Goal: Task Accomplishment & Management: Complete application form

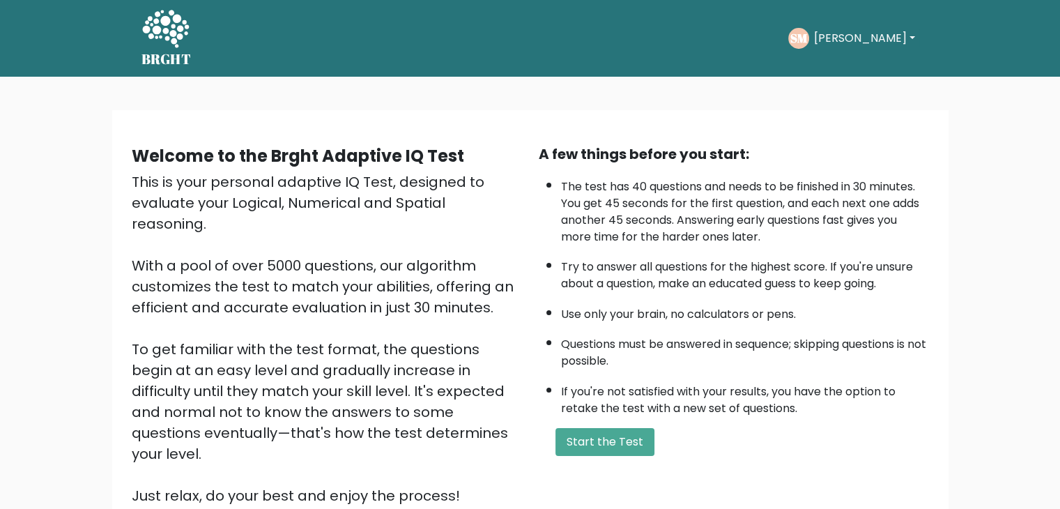
click at [864, 40] on button "Sathya" at bounding box center [863, 38] width 109 height 18
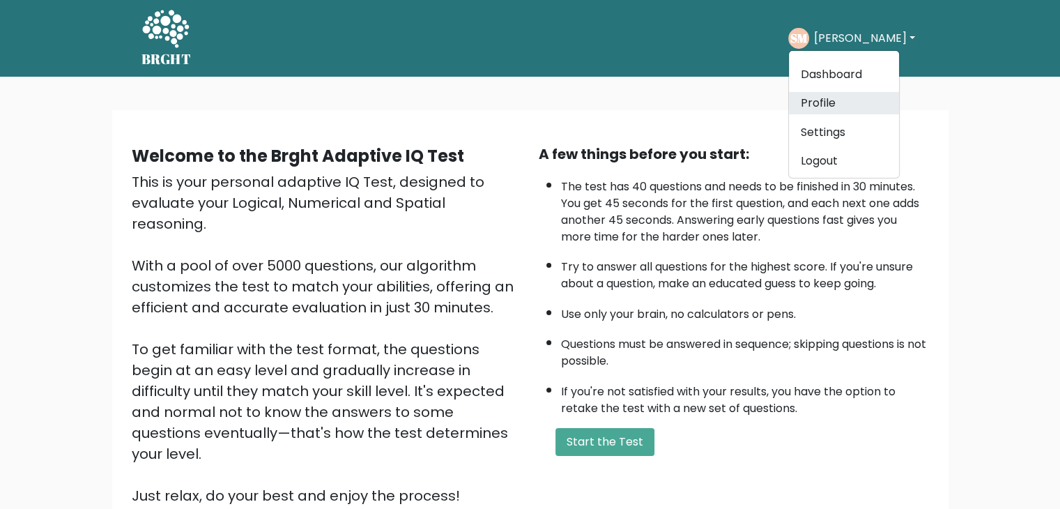
click at [815, 105] on link "Profile" at bounding box center [844, 103] width 110 height 22
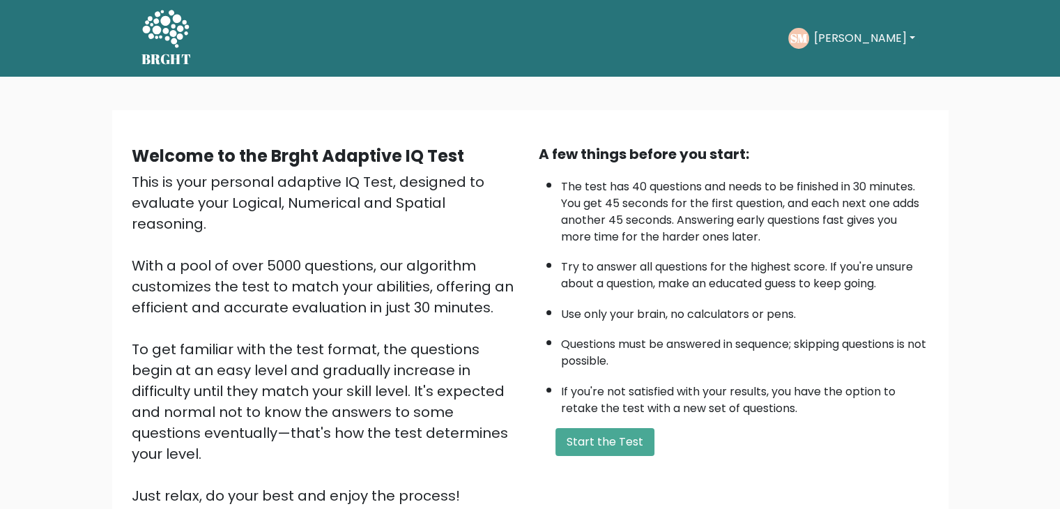
click at [870, 40] on button "[PERSON_NAME]" at bounding box center [863, 38] width 109 height 18
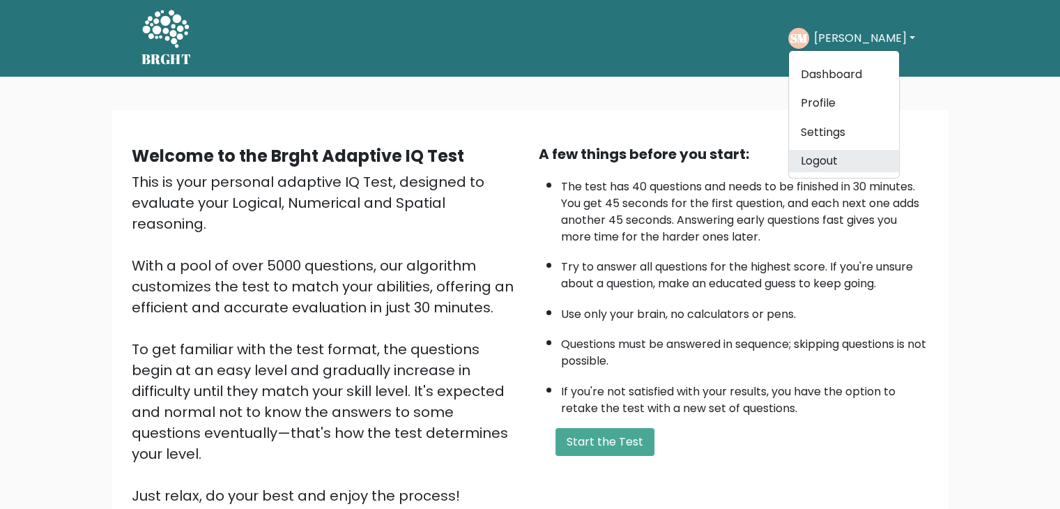
click at [821, 164] on link "Logout" at bounding box center [844, 161] width 110 height 22
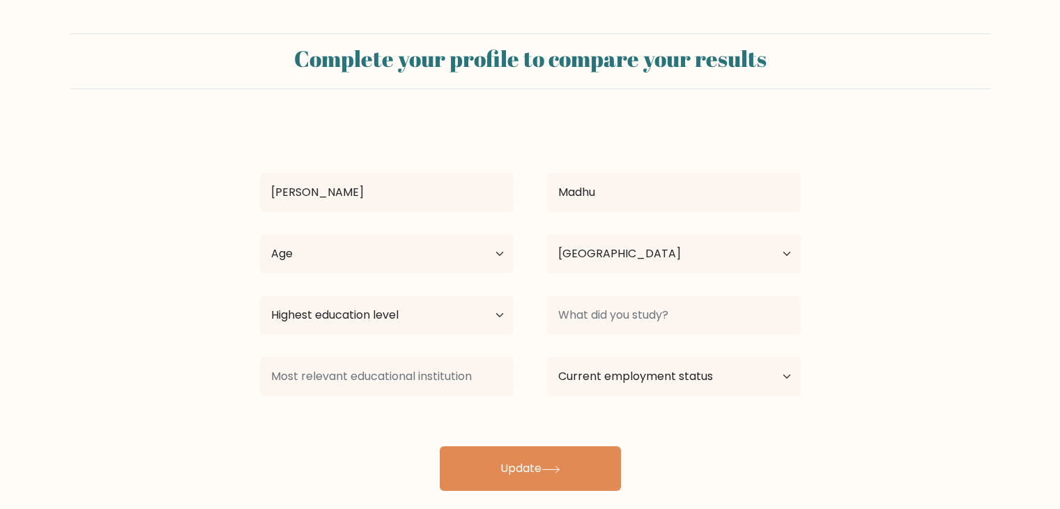
select select "IN"
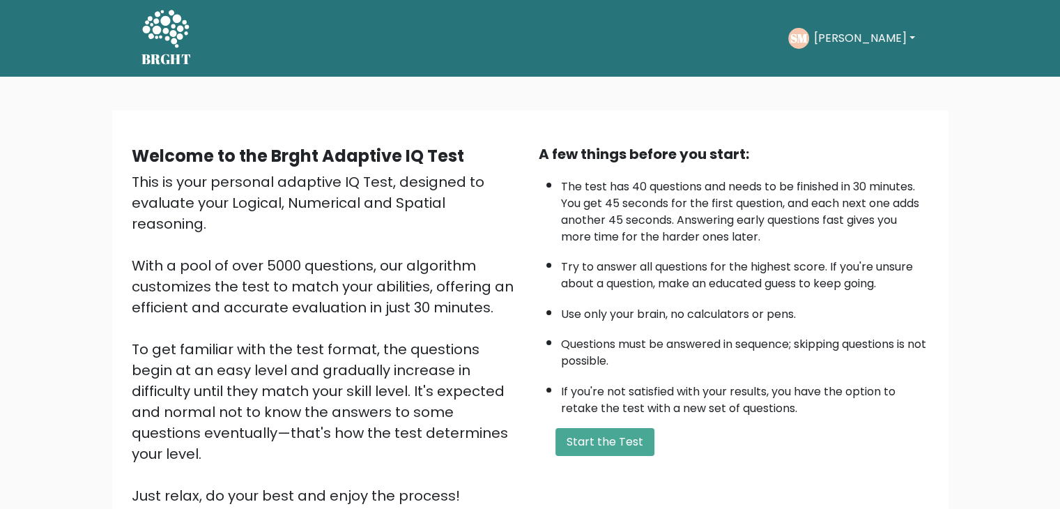
click at [853, 40] on button "Sathya" at bounding box center [863, 38] width 109 height 18
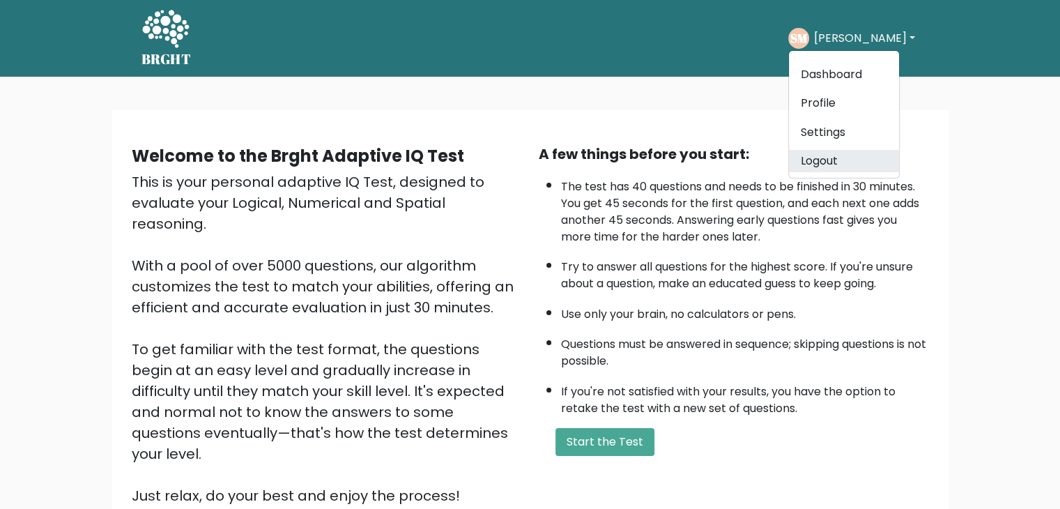
click at [826, 162] on link "Logout" at bounding box center [844, 161] width 110 height 22
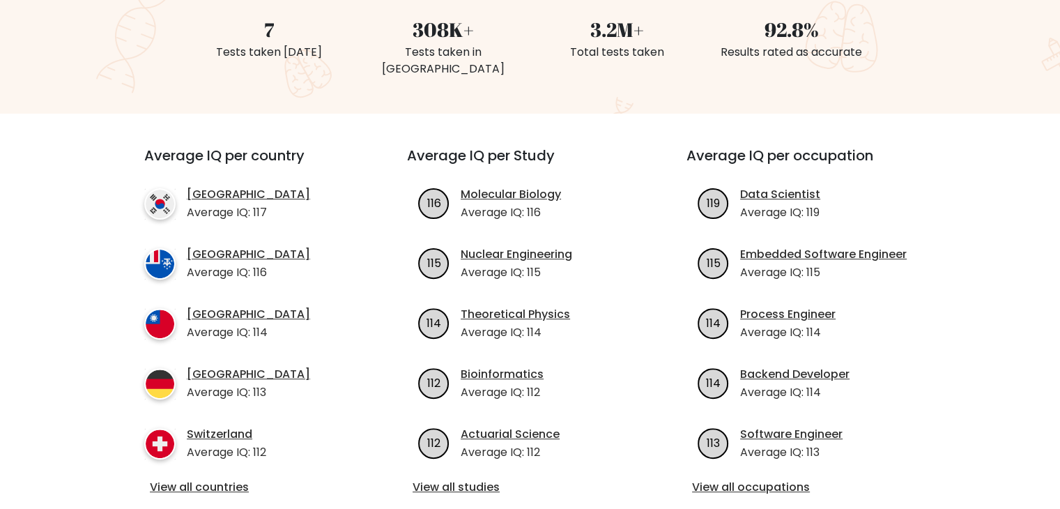
scroll to position [115, 0]
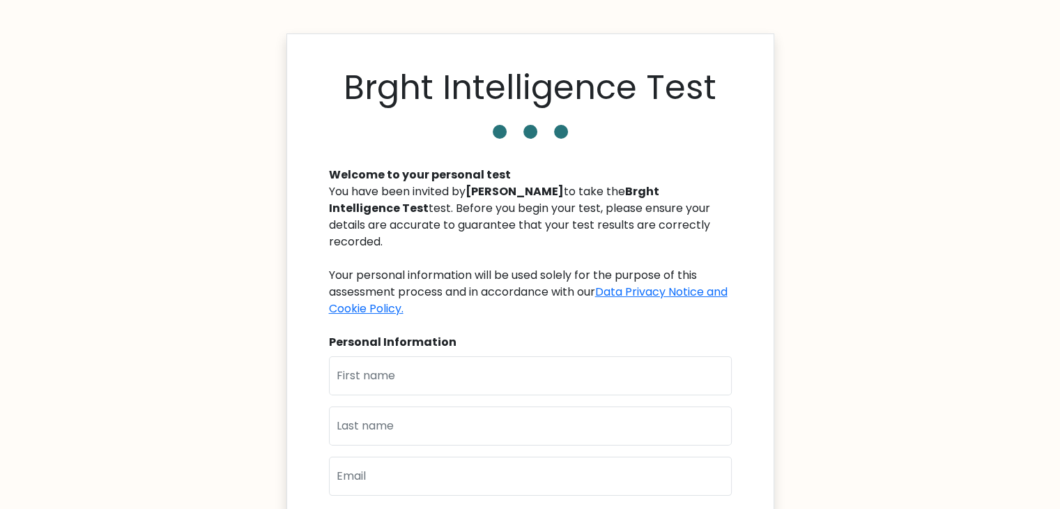
scroll to position [139, 0]
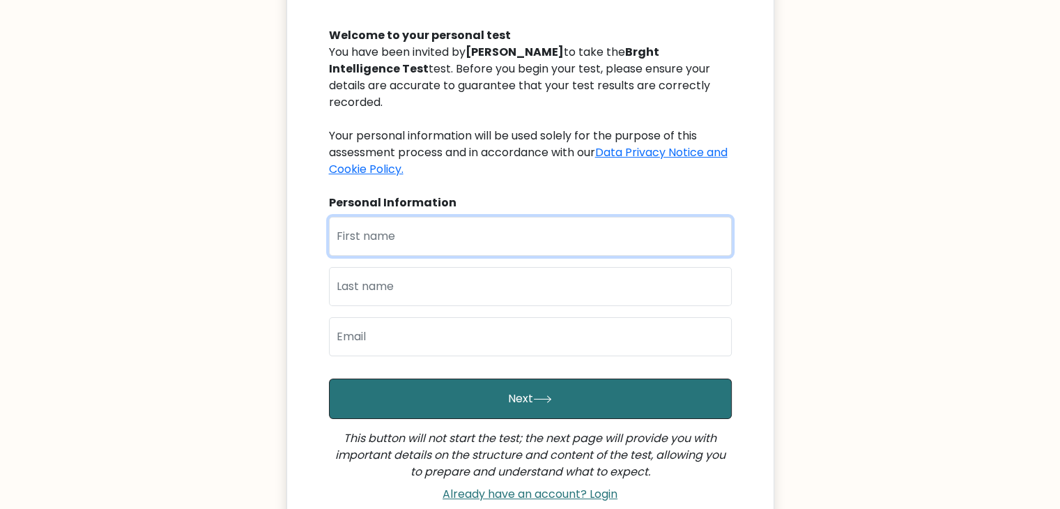
click at [408, 235] on input "text" at bounding box center [530, 236] width 403 height 39
type input "[PERSON_NAME]"
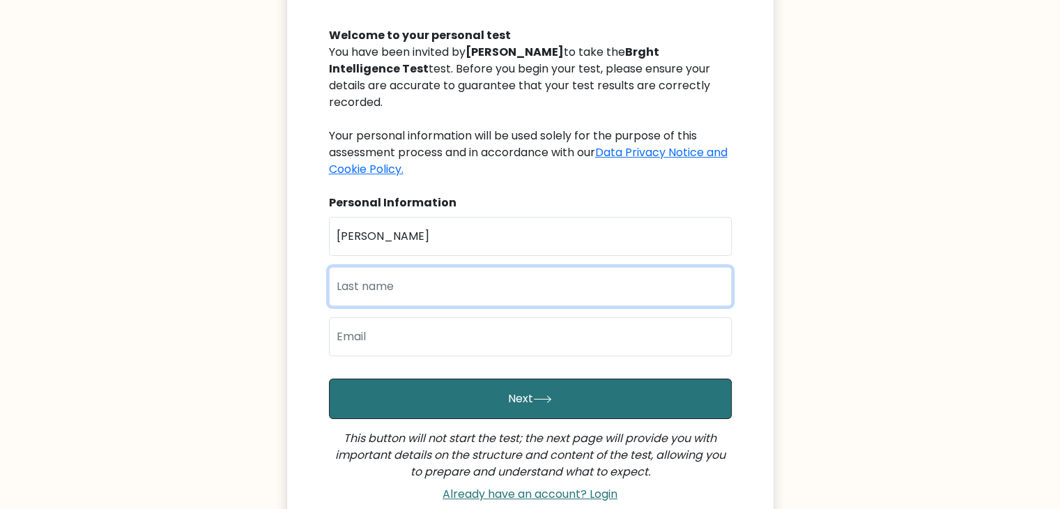
click at [372, 284] on input "text" at bounding box center [530, 286] width 403 height 39
type input "Madhu"
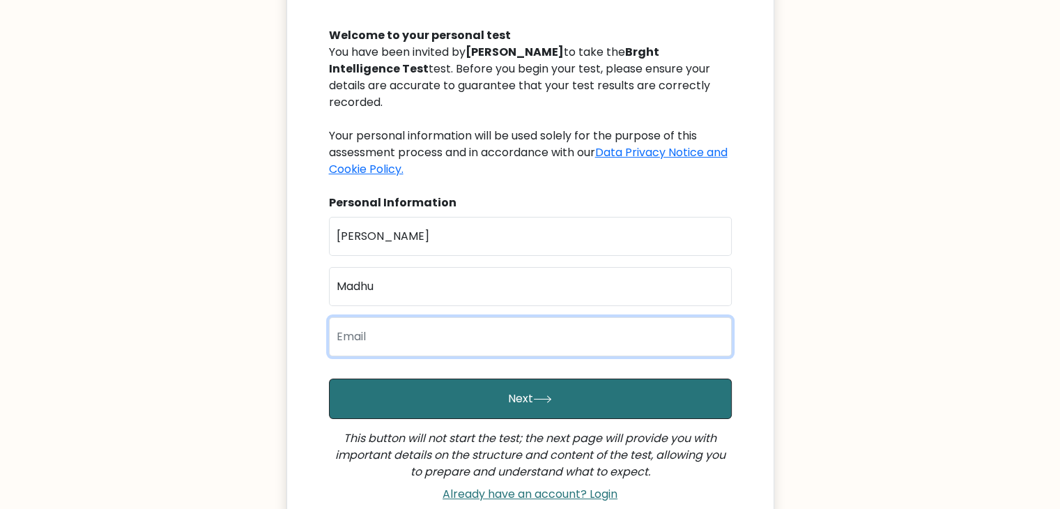
click at [380, 344] on input "email" at bounding box center [530, 336] width 403 height 39
type input "[EMAIL_ADDRESS][DOMAIN_NAME]"
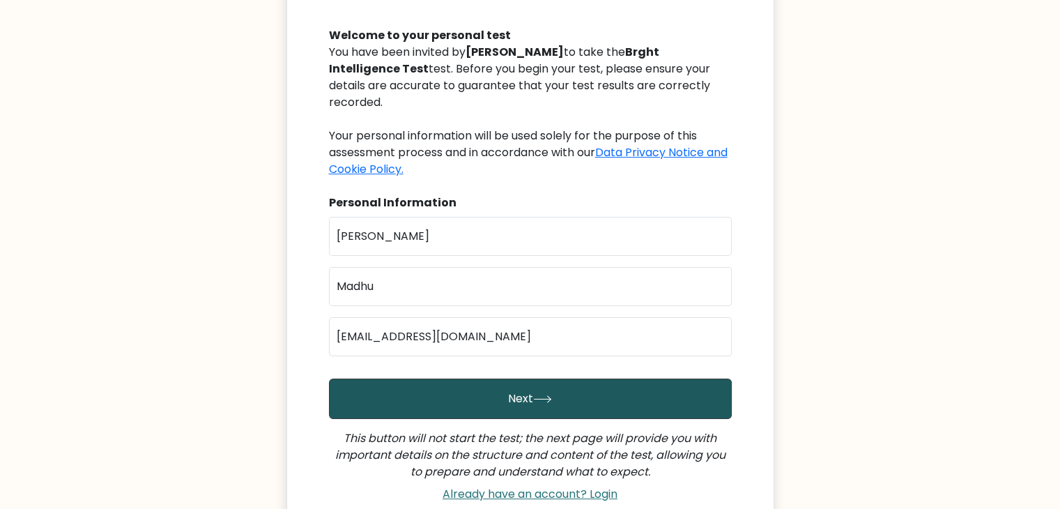
click at [493, 397] on button "Next" at bounding box center [530, 398] width 403 height 40
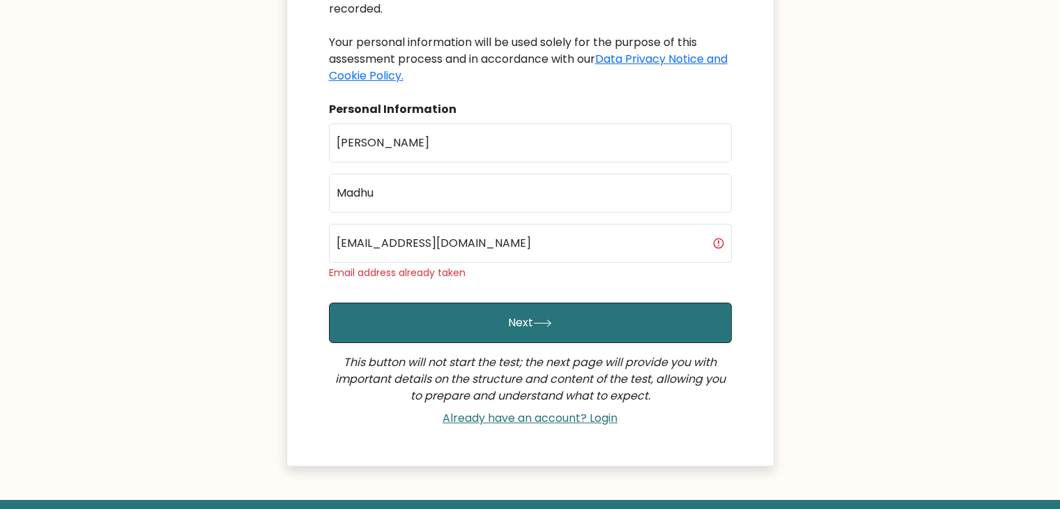
scroll to position [209, 0]
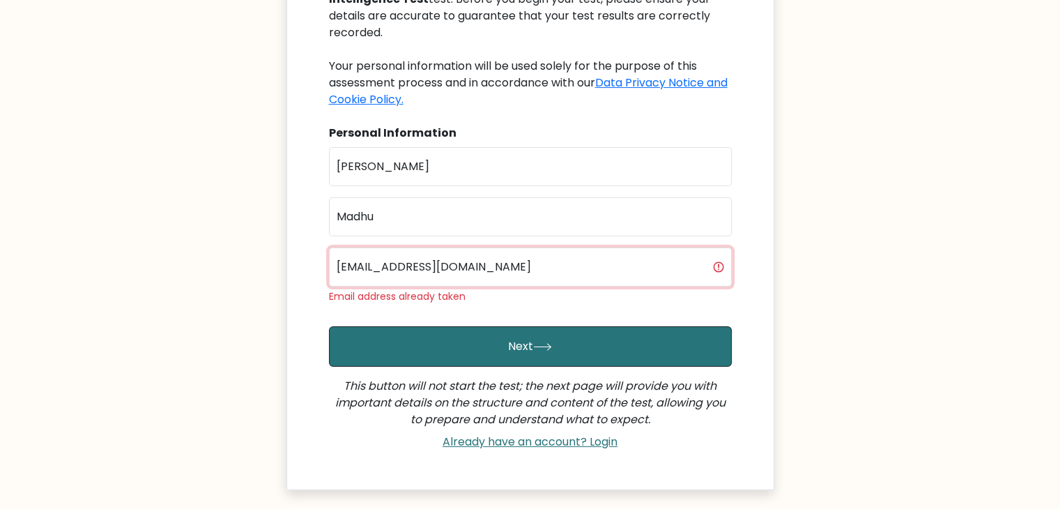
click at [505, 269] on input "[EMAIL_ADDRESS][DOMAIN_NAME]" at bounding box center [530, 266] width 403 height 39
drag, startPoint x: 505, startPoint y: 269, endPoint x: 335, endPoint y: 266, distance: 170.8
click at [335, 266] on input "sathyabiomed@gmail.com" at bounding box center [530, 266] width 403 height 39
click at [399, 264] on input "sathyabiomed@gmail.com" at bounding box center [530, 266] width 403 height 39
click at [416, 264] on input "sathyabiomed@gmail.com" at bounding box center [530, 266] width 403 height 39
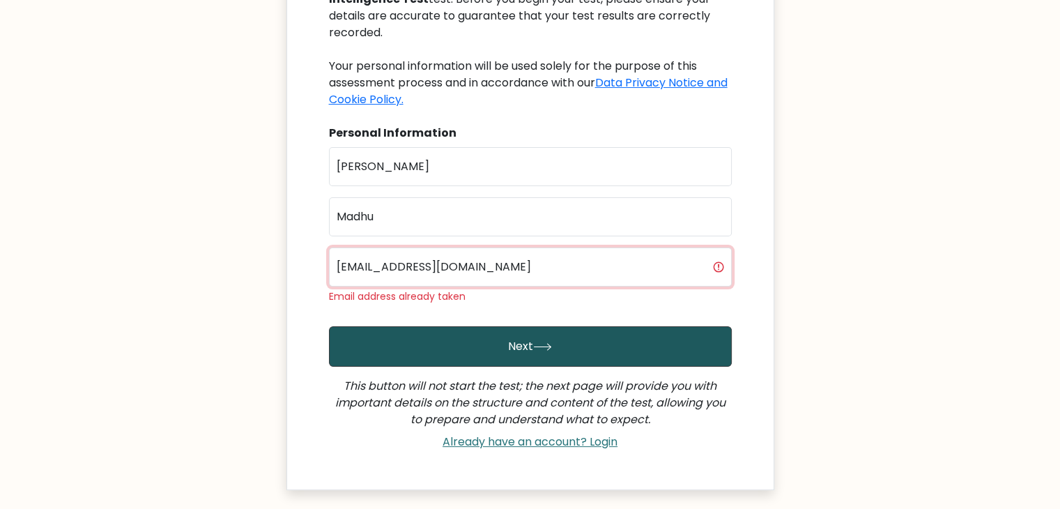
type input "[EMAIL_ADDRESS][DOMAIN_NAME]"
click at [489, 342] on button "Next" at bounding box center [530, 346] width 403 height 40
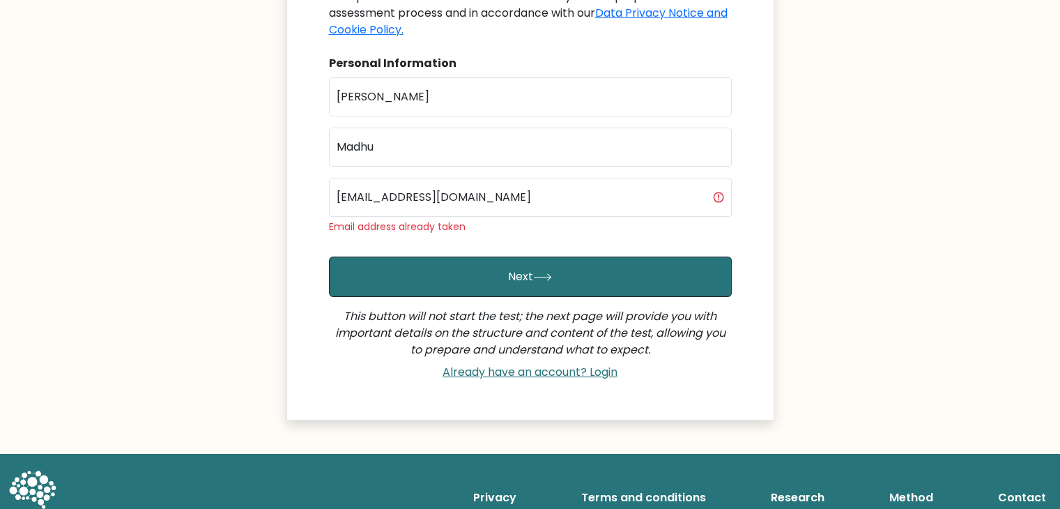
scroll to position [209, 0]
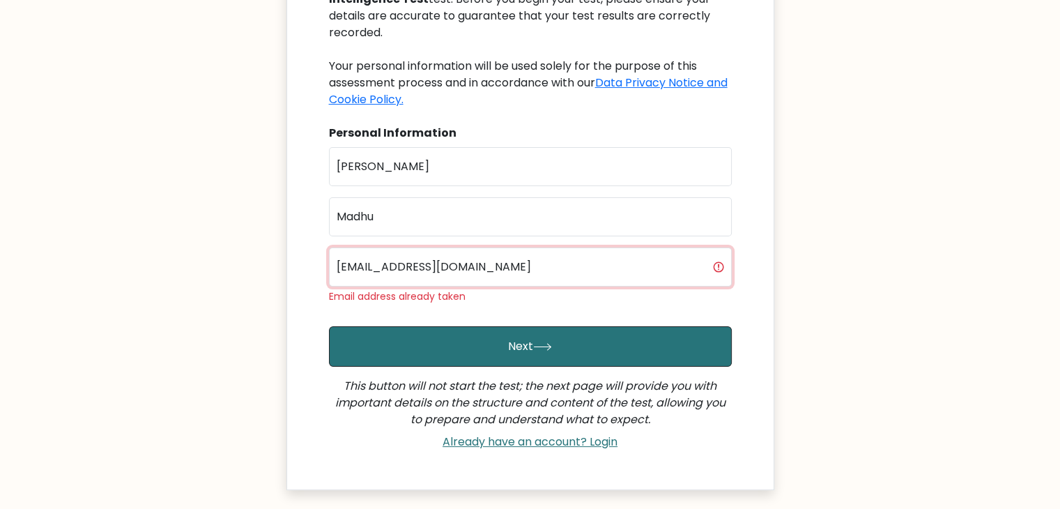
drag, startPoint x: 601, startPoint y: 268, endPoint x: 323, endPoint y: 266, distance: 278.8
click at [323, 266] on div "Welcome to your personal test You have been invited by Anju Maria Akkara to tak…" at bounding box center [531, 198] width 420 height 515
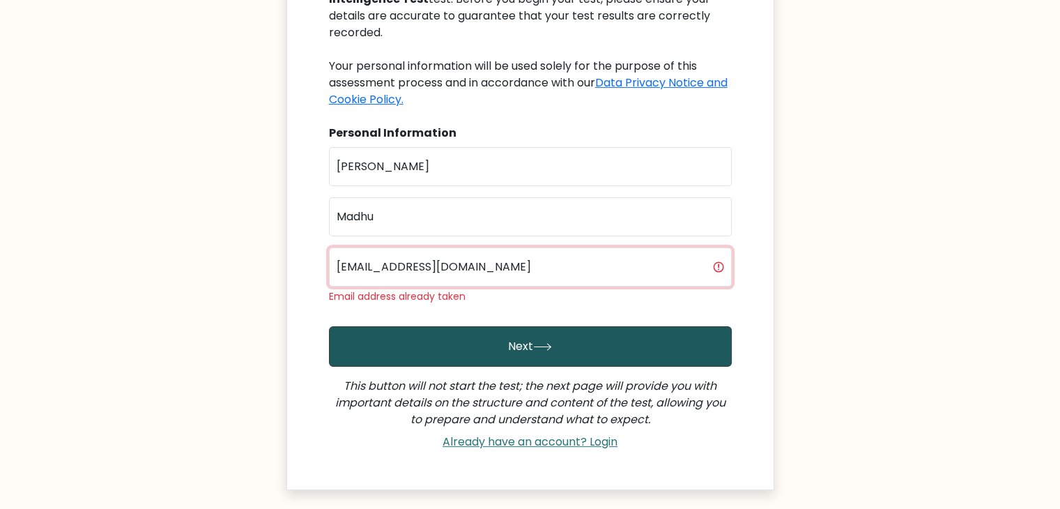
type input "[EMAIL_ADDRESS][DOMAIN_NAME]"
click at [478, 348] on button "Next" at bounding box center [530, 346] width 403 height 40
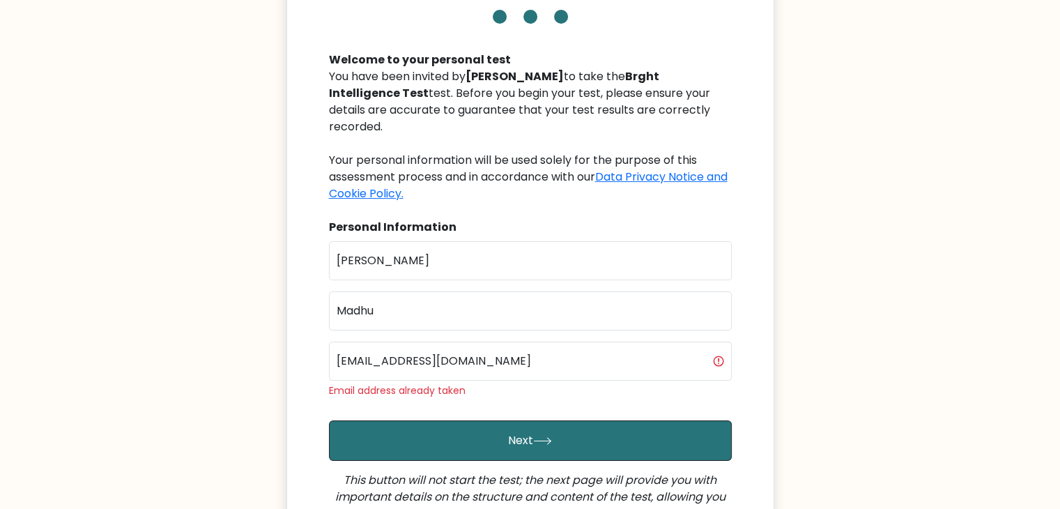
scroll to position [139, 0]
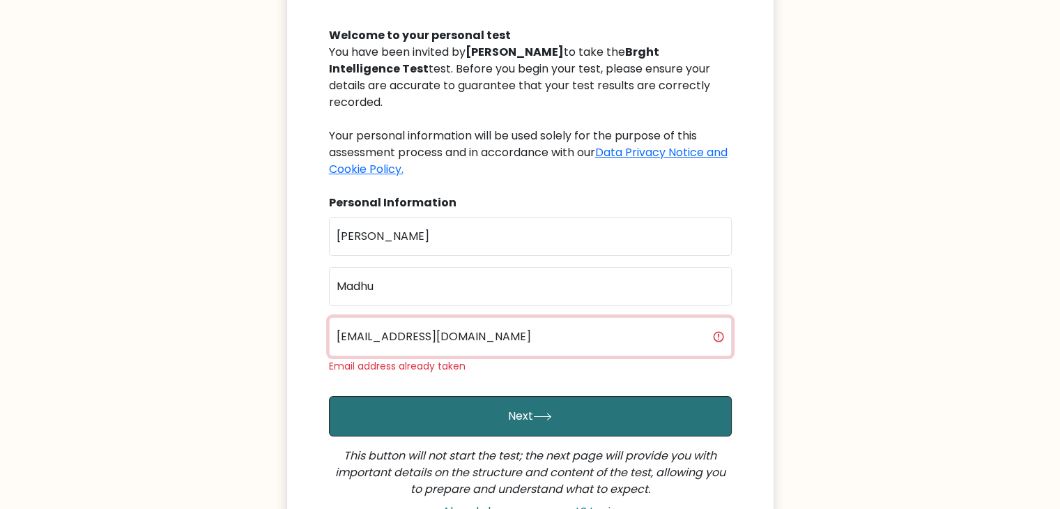
drag, startPoint x: 479, startPoint y: 339, endPoint x: 326, endPoint y: 335, distance: 152.7
click at [326, 335] on div "Welcome to your personal test You have been invited by Anju Maria Akkara to tak…" at bounding box center [531, 267] width 420 height 515
click at [379, 332] on input "internal@elexes.com" at bounding box center [530, 336] width 403 height 39
type input "contact@elexes.com"
click at [329, 396] on button "Next" at bounding box center [530, 416] width 403 height 40
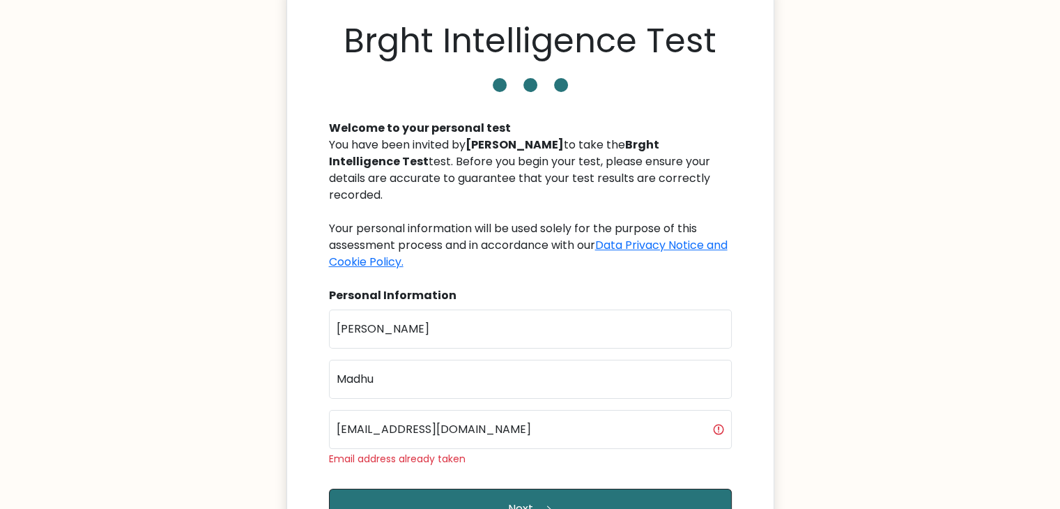
scroll to position [139, 0]
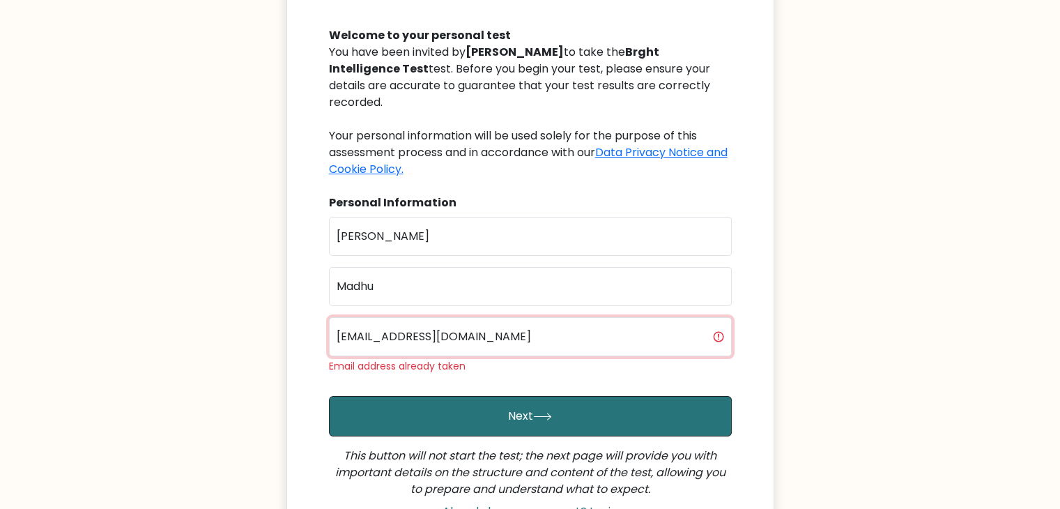
drag, startPoint x: 463, startPoint y: 335, endPoint x: 319, endPoint y: 335, distance: 143.6
click at [319, 335] on div "Brght Intelligence Test Welcome to your personal test You have been invited by …" at bounding box center [530, 227] width 488 height 666
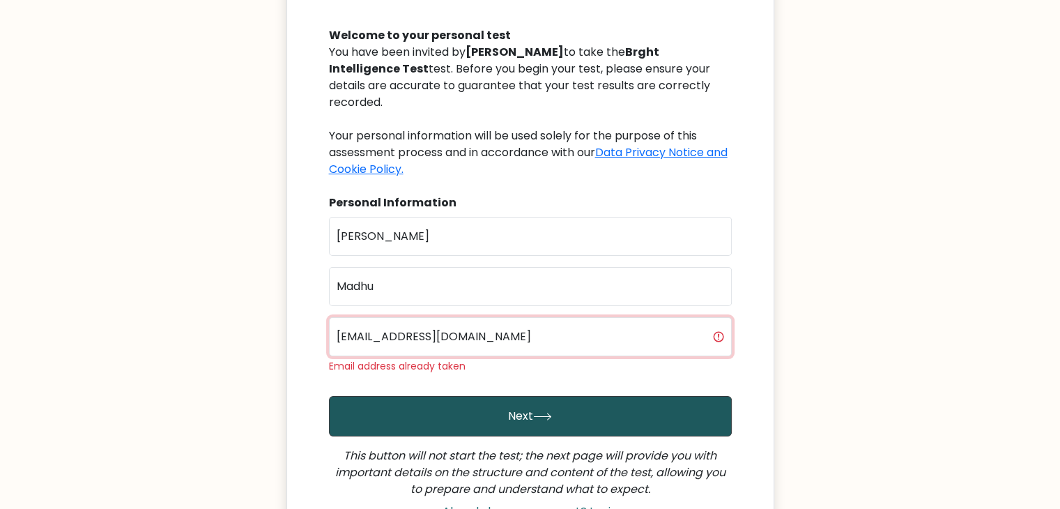
type input "sathyaloki12@gmail.com"
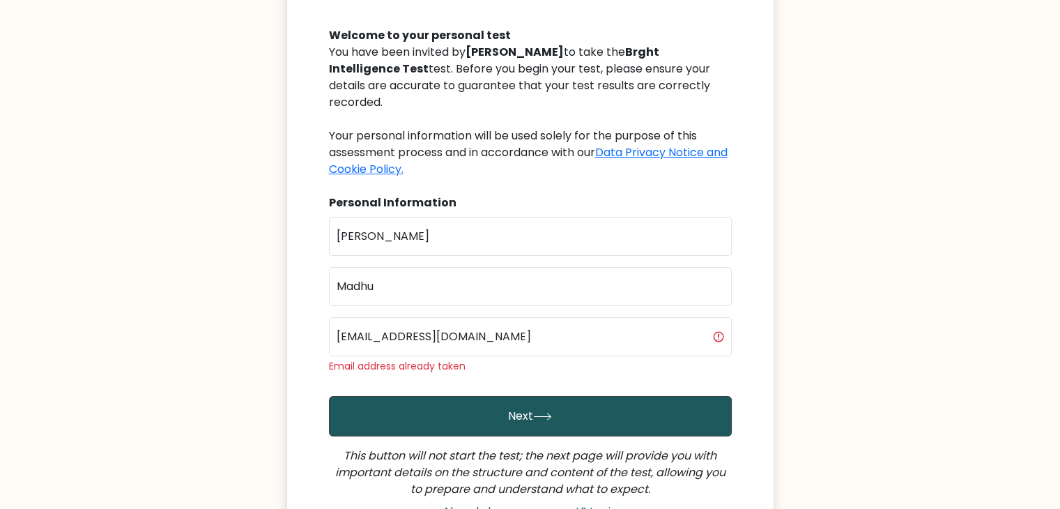
click at [463, 419] on button "Next" at bounding box center [530, 416] width 403 height 40
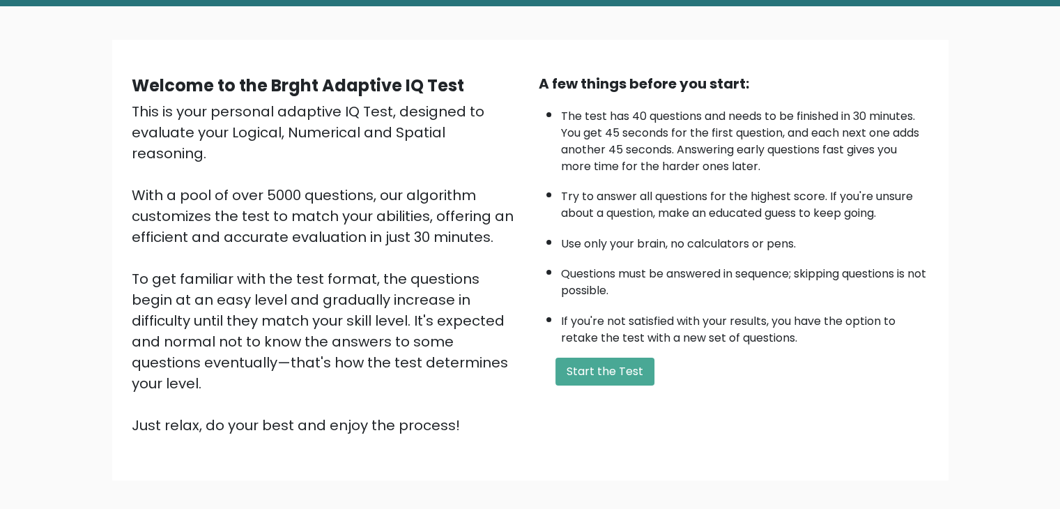
scroll to position [114, 0]
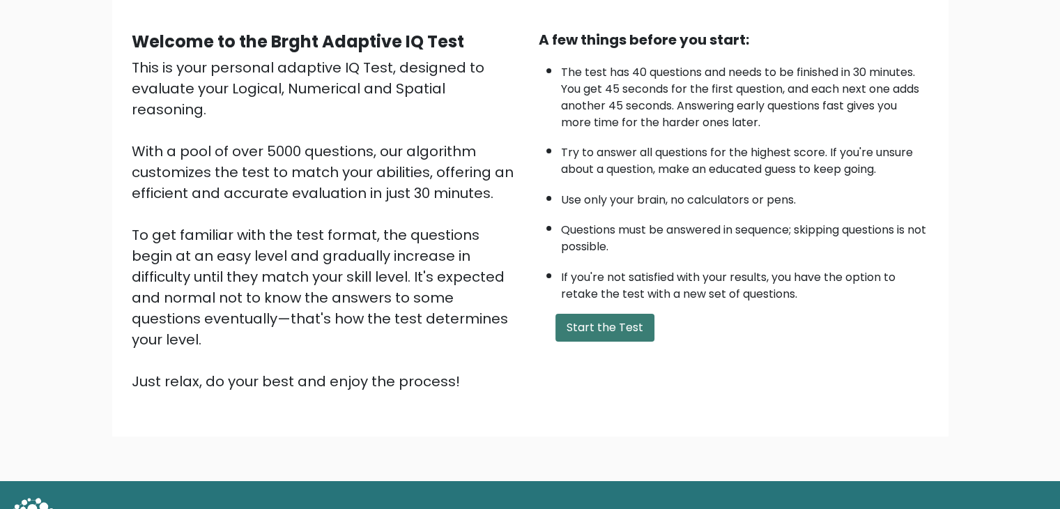
click at [602, 323] on button "Start the Test" at bounding box center [604, 328] width 99 height 28
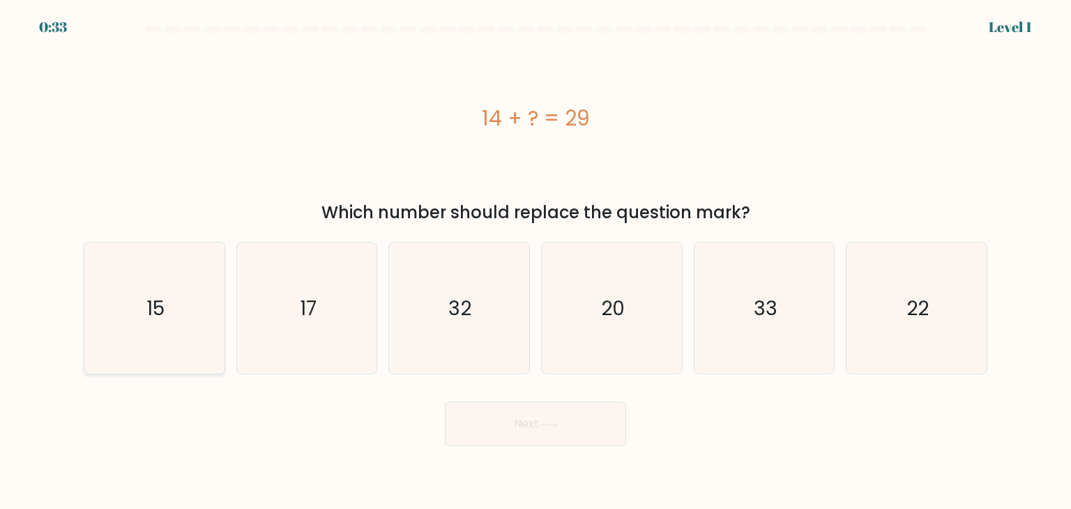
click at [162, 309] on text "15" at bounding box center [155, 308] width 18 height 28
click at [535, 261] on input "a. 15" at bounding box center [535, 257] width 1 height 7
radio input "true"
click at [527, 432] on button "Next" at bounding box center [535, 423] width 181 height 45
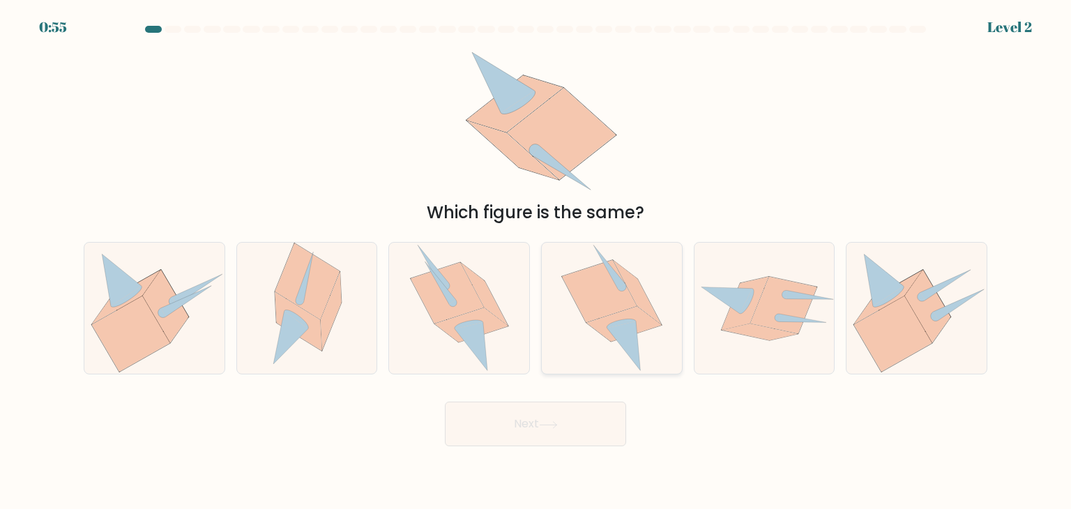
click at [617, 312] on icon at bounding box center [598, 291] width 75 height 63
click at [536, 261] on input "d." at bounding box center [535, 257] width 1 height 7
radio input "true"
click at [510, 433] on button "Next" at bounding box center [535, 423] width 181 height 45
click at [530, 419] on button "Next" at bounding box center [535, 423] width 181 height 45
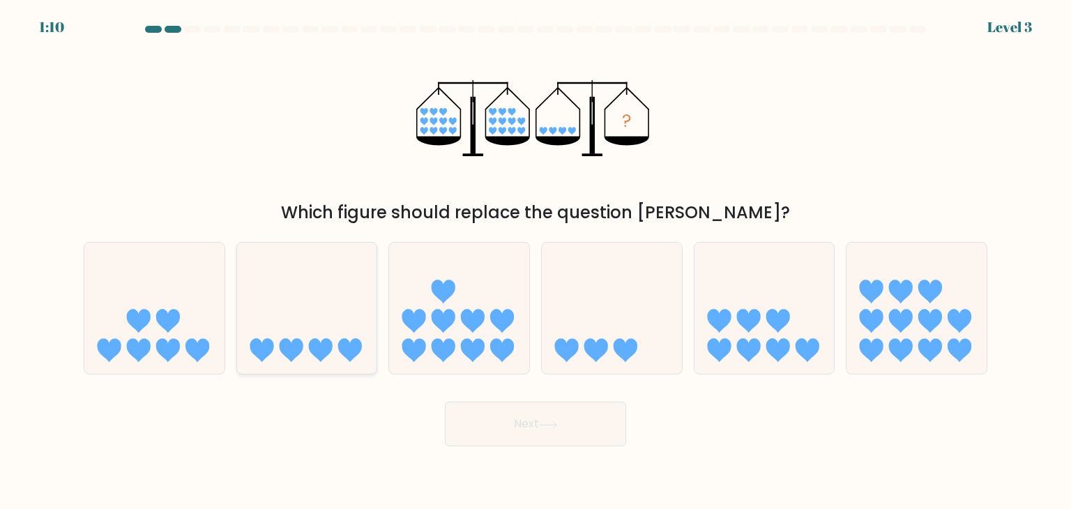
click at [300, 338] on icon at bounding box center [307, 308] width 140 height 116
click at [535, 261] on input "b." at bounding box center [535, 257] width 1 height 7
radio input "true"
click at [505, 428] on button "Next" at bounding box center [535, 423] width 181 height 45
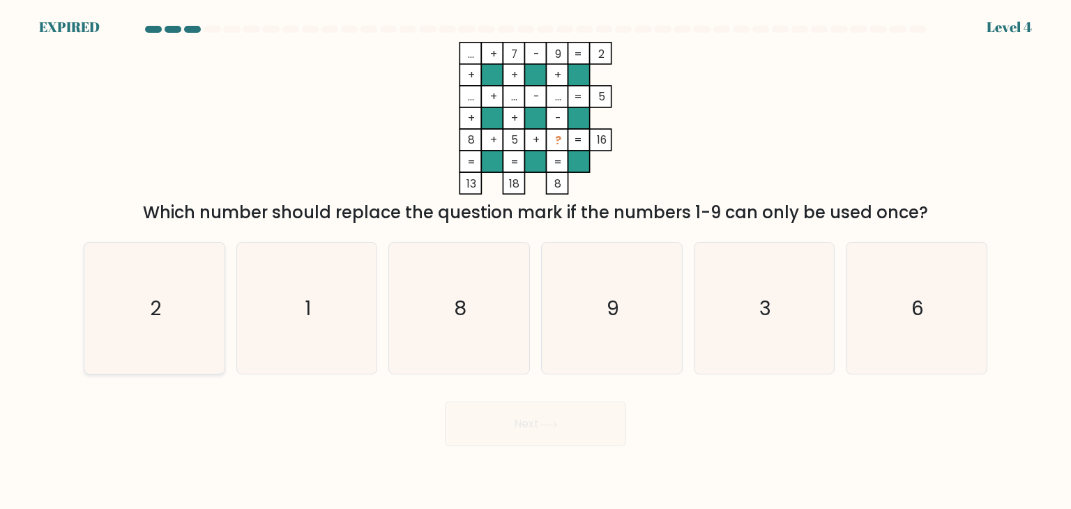
click at [193, 309] on icon "2" at bounding box center [154, 308] width 131 height 131
click at [535, 261] on input "a. 2" at bounding box center [535, 257] width 1 height 7
radio input "true"
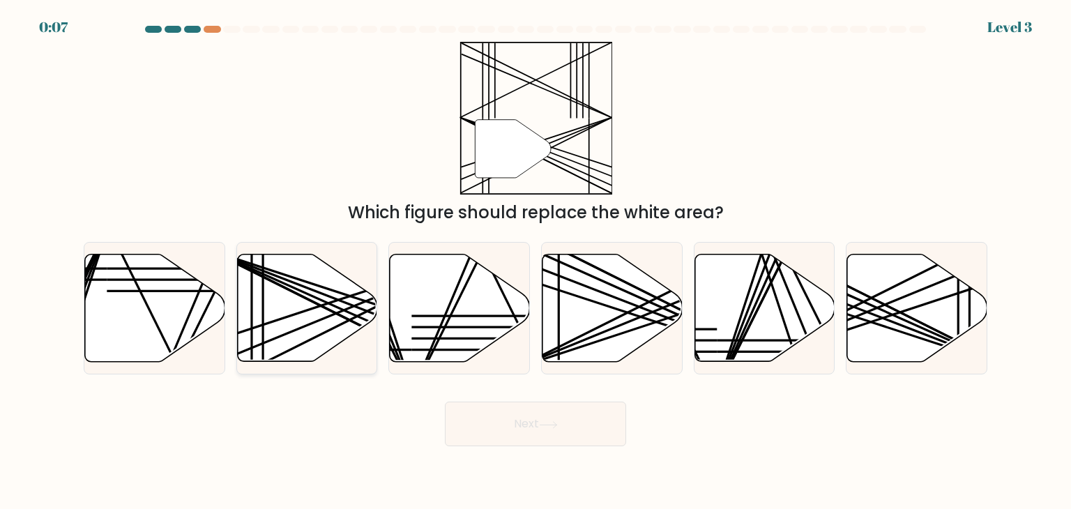
click at [275, 300] on icon at bounding box center [307, 307] width 140 height 107
click at [535, 261] on input "b." at bounding box center [535, 257] width 1 height 7
radio input "true"
click at [535, 420] on button "Next" at bounding box center [535, 423] width 181 height 45
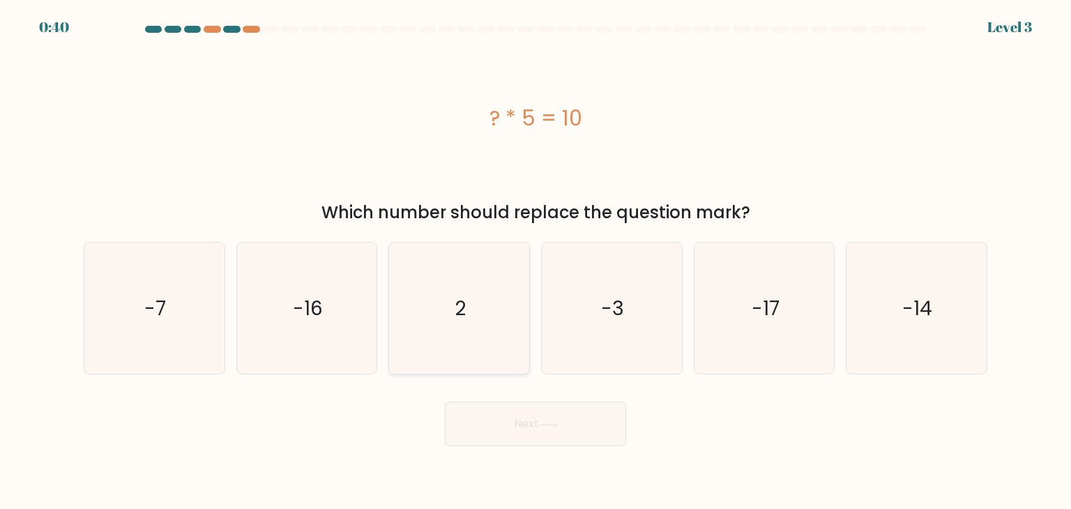
click at [457, 310] on text "2" at bounding box center [460, 308] width 11 height 28
click at [535, 261] on input "c. 2" at bounding box center [535, 257] width 1 height 7
radio input "true"
click at [541, 417] on button "Next" at bounding box center [535, 423] width 181 height 45
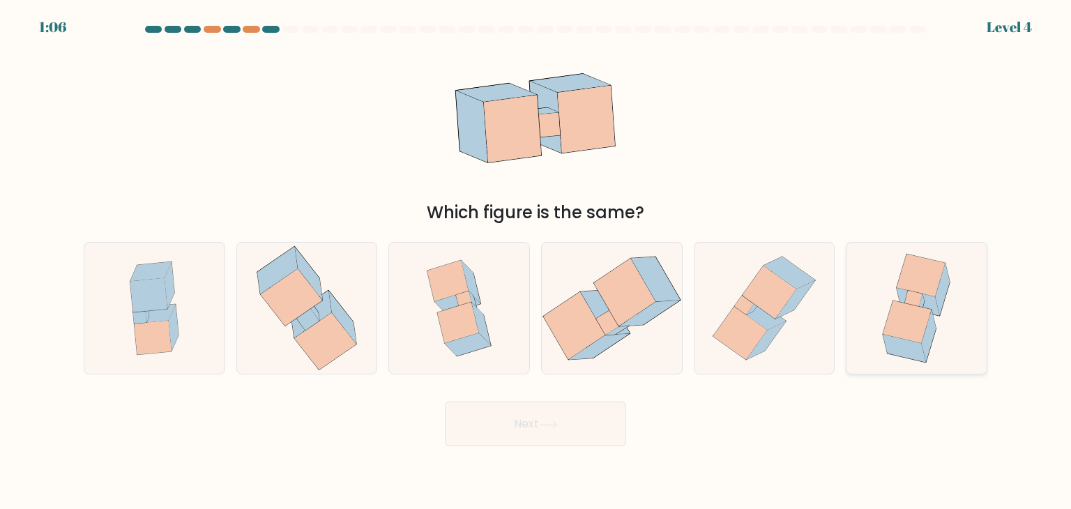
click at [908, 315] on icon at bounding box center [907, 321] width 48 height 43
click at [536, 261] on input "f." at bounding box center [535, 257] width 1 height 7
radio input "true"
click at [529, 424] on button "Next" at bounding box center [535, 423] width 181 height 45
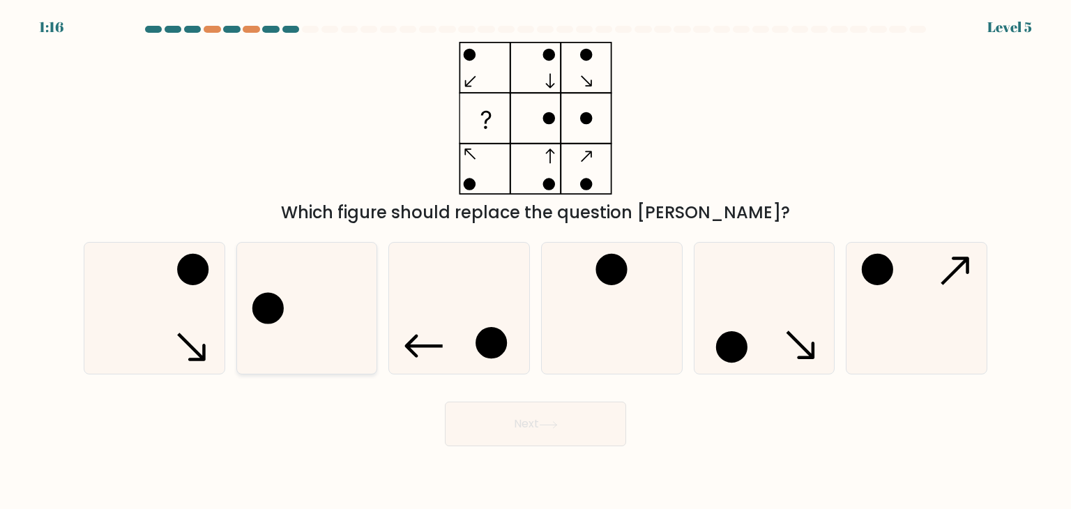
click at [282, 300] on icon at bounding box center [306, 308] width 131 height 131
click at [535, 261] on input "b." at bounding box center [535, 257] width 1 height 7
radio input "true"
click at [519, 417] on button "Next" at bounding box center [535, 423] width 181 height 45
click at [532, 424] on button "Next" at bounding box center [535, 423] width 181 height 45
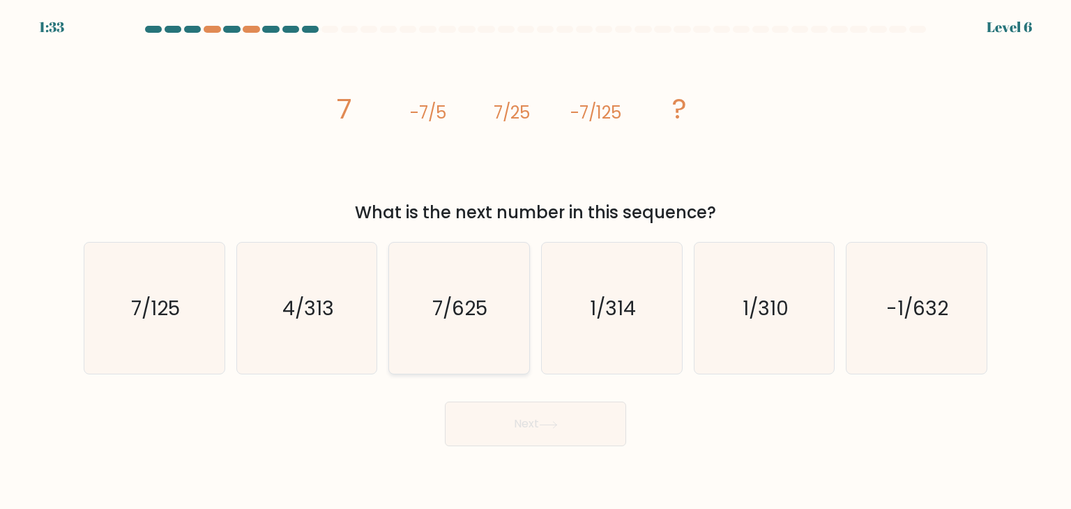
click at [454, 291] on icon "7/625" at bounding box center [458, 308] width 131 height 131
click at [535, 261] on input "c. 7/625" at bounding box center [535, 257] width 1 height 7
radio input "true"
click at [542, 424] on icon at bounding box center [548, 425] width 19 height 8
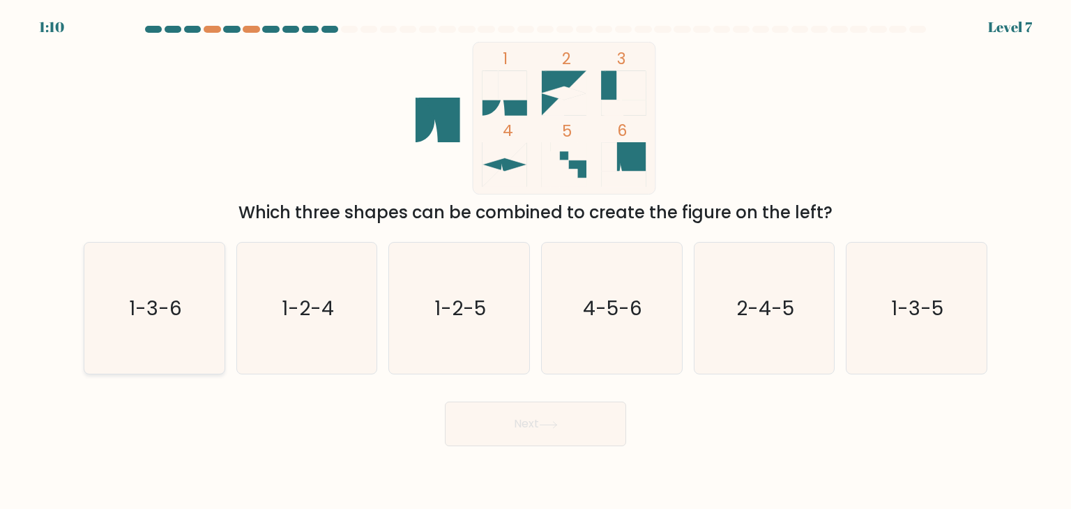
click at [131, 300] on text "1-3-6" at bounding box center [155, 308] width 53 height 28
click at [535, 261] on input "a. 1-3-6" at bounding box center [535, 257] width 1 height 7
radio input "true"
click at [504, 424] on button "Next" at bounding box center [535, 423] width 181 height 45
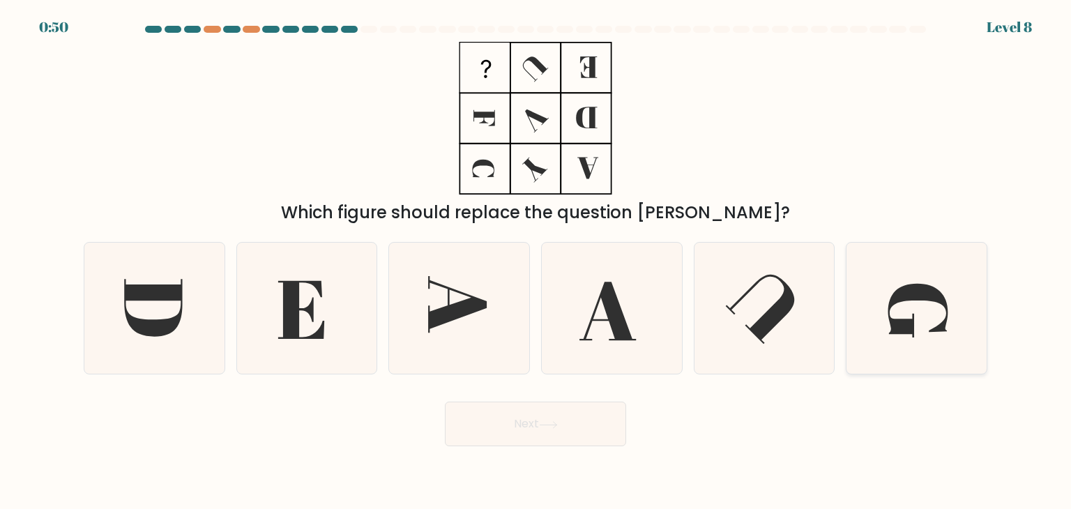
click at [906, 304] on icon at bounding box center [915, 308] width 131 height 131
click at [536, 261] on input "f." at bounding box center [535, 257] width 1 height 7
radio input "true"
click at [505, 414] on button "Next" at bounding box center [535, 423] width 181 height 45
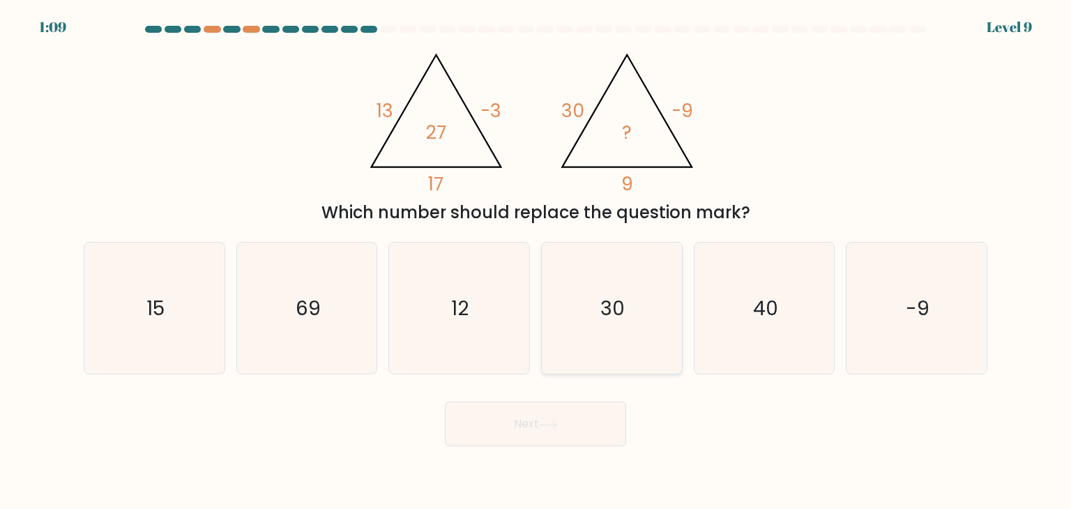
click at [612, 315] on text "30" at bounding box center [613, 308] width 24 height 28
click at [536, 261] on input "d. 30" at bounding box center [535, 257] width 1 height 7
radio input "true"
click at [517, 424] on button "Next" at bounding box center [535, 423] width 181 height 45
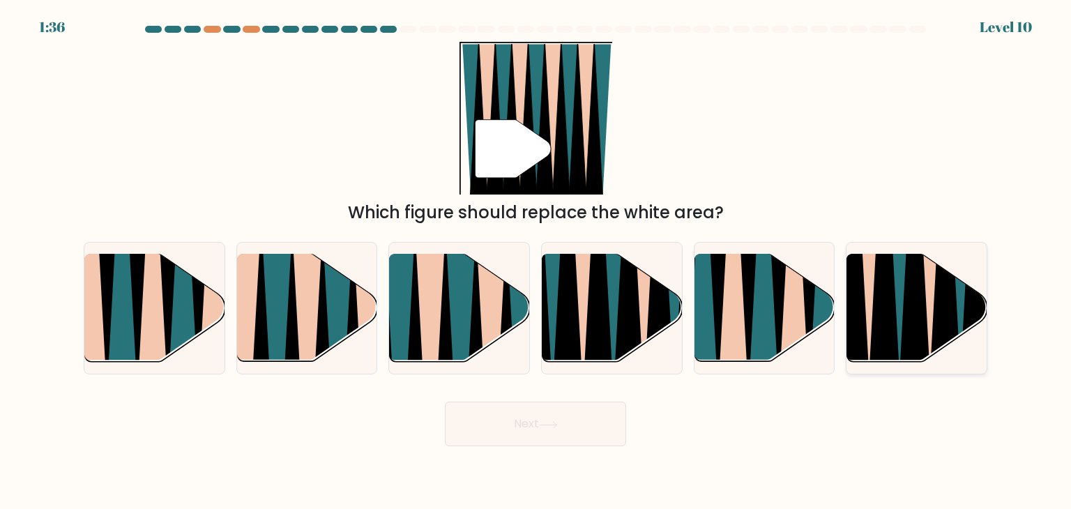
click at [913, 305] on icon at bounding box center [913, 255] width 31 height 280
click at [536, 261] on input "f." at bounding box center [535, 257] width 1 height 7
radio input "true"
click at [509, 422] on button "Next" at bounding box center [535, 423] width 181 height 45
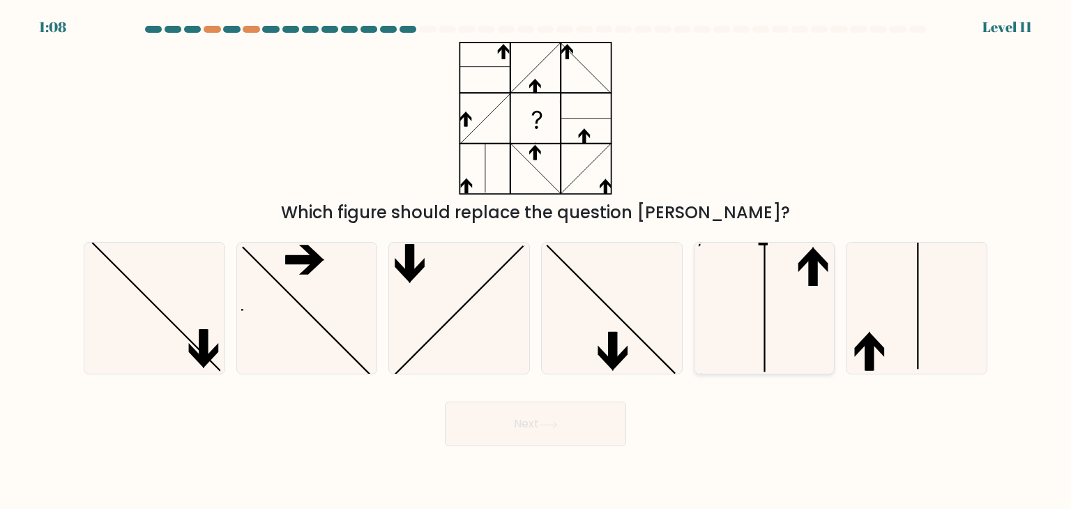
click at [781, 305] on icon at bounding box center [763, 308] width 131 height 131
click at [536, 261] on input "e." at bounding box center [535, 257] width 1 height 7
radio input "true"
click at [521, 424] on button "Next" at bounding box center [535, 423] width 181 height 45
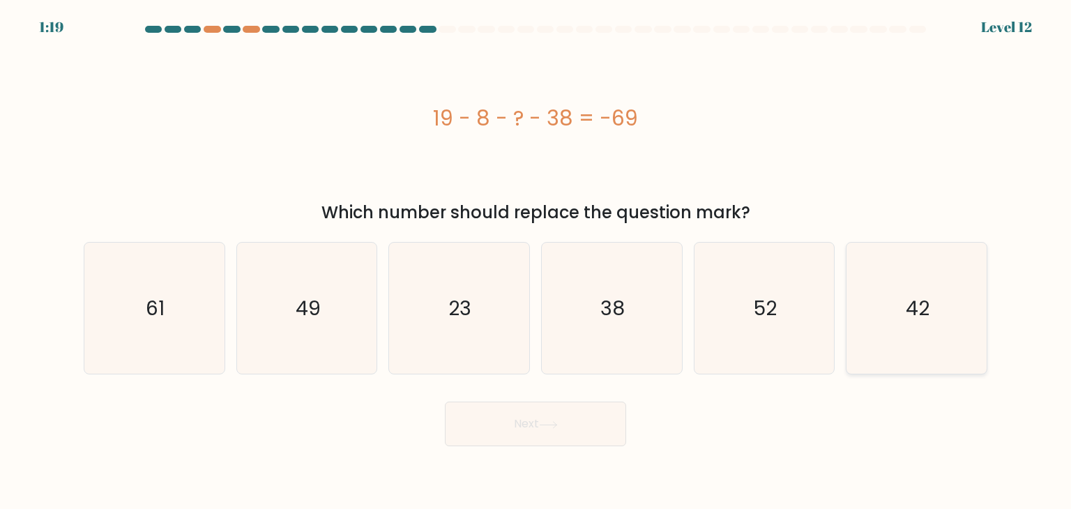
click at [903, 311] on icon "42" at bounding box center [915, 308] width 131 height 131
click at [536, 261] on input "f. 42" at bounding box center [535, 257] width 1 height 7
radio input "true"
click at [525, 422] on button "Next" at bounding box center [535, 423] width 181 height 45
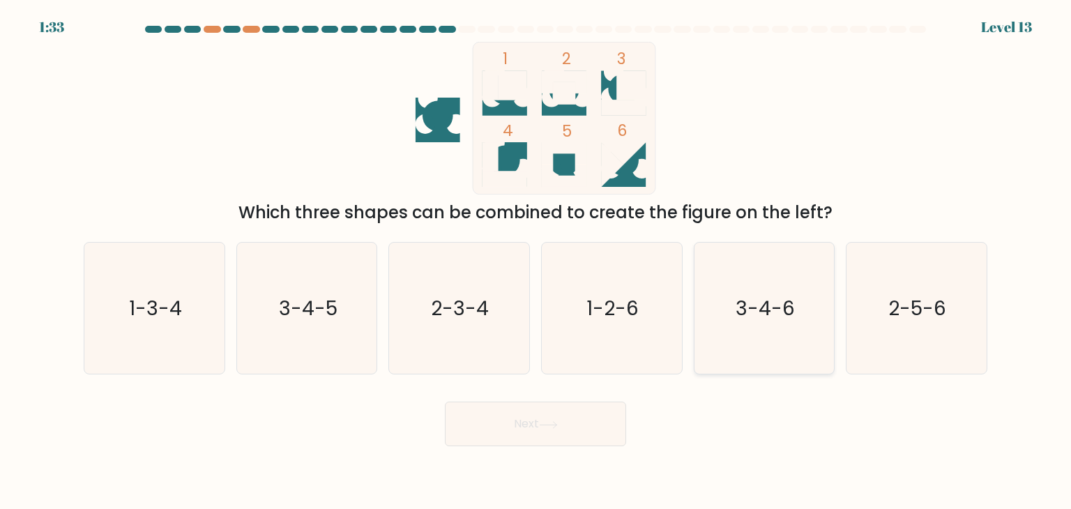
click at [755, 319] on text "3-4-6" at bounding box center [764, 308] width 59 height 28
click at [536, 261] on input "e. 3-4-6" at bounding box center [535, 257] width 1 height 7
radio input "true"
click at [464, 302] on text "2-3-4" at bounding box center [460, 308] width 58 height 28
click at [535, 261] on input "c. 2-3-4" at bounding box center [535, 257] width 1 height 7
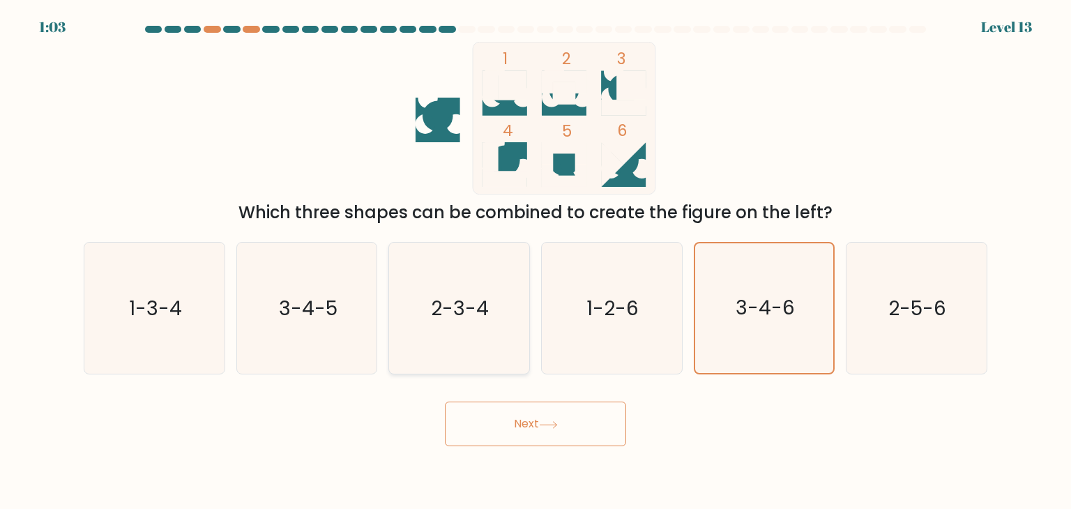
radio input "true"
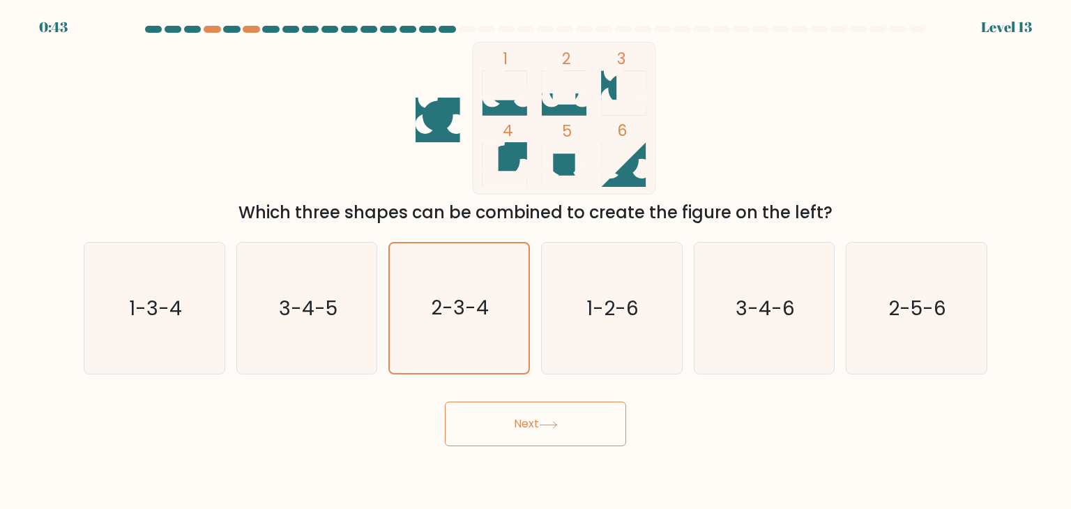
click at [478, 87] on rect at bounding box center [564, 118] width 183 height 152
click at [164, 293] on icon "1-3-4" at bounding box center [154, 308] width 131 height 131
click at [535, 261] on input "a. 1-3-4" at bounding box center [535, 257] width 1 height 7
radio input "true"
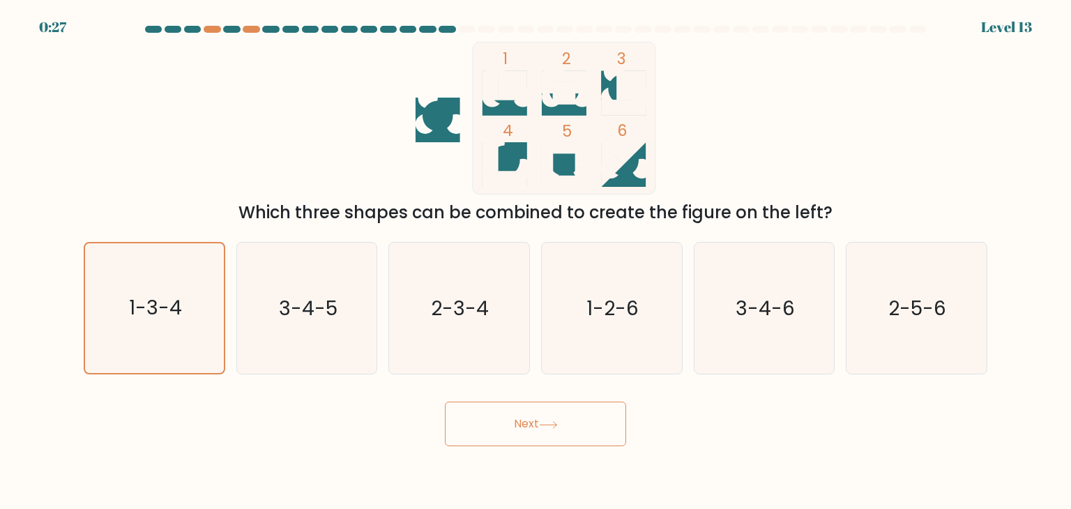
click at [525, 424] on button "Next" at bounding box center [535, 423] width 181 height 45
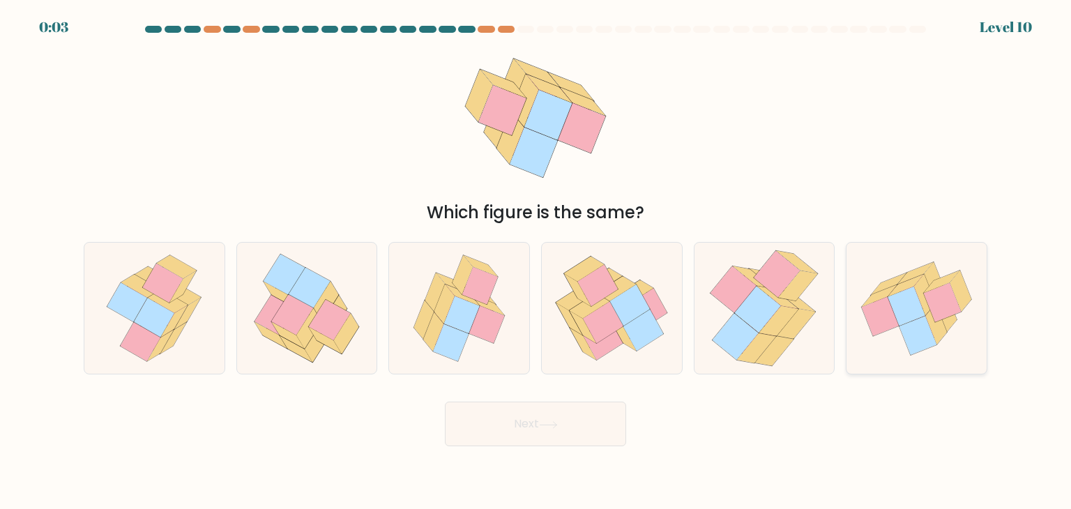
click at [912, 318] on icon at bounding box center [907, 305] width 38 height 39
click at [536, 261] on input "f." at bounding box center [535, 257] width 1 height 7
radio input "true"
click at [544, 425] on icon at bounding box center [548, 425] width 19 height 8
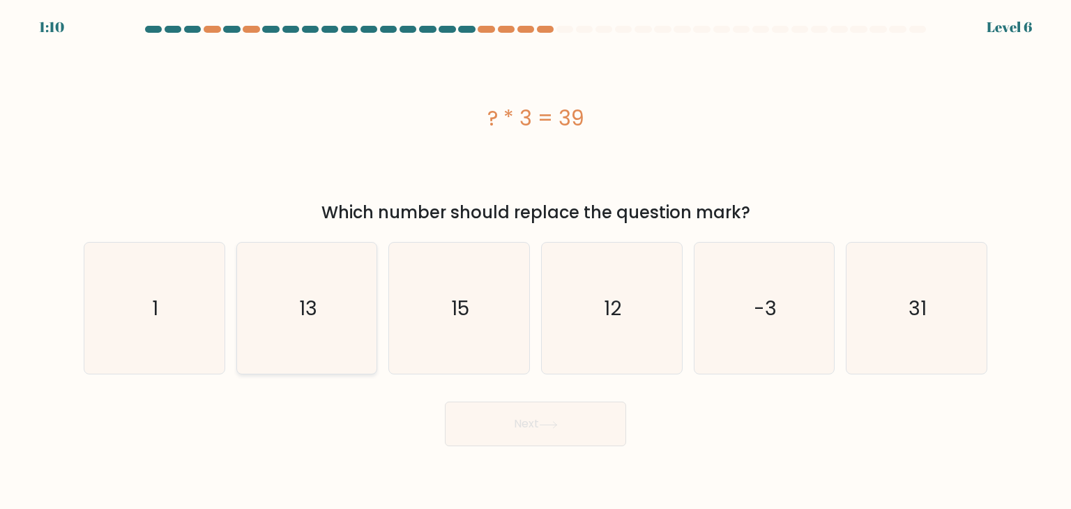
click at [312, 319] on text "13" at bounding box center [308, 308] width 18 height 28
click at [535, 261] on input "b. 13" at bounding box center [535, 257] width 1 height 7
radio input "true"
click at [521, 424] on button "Next" at bounding box center [535, 423] width 181 height 45
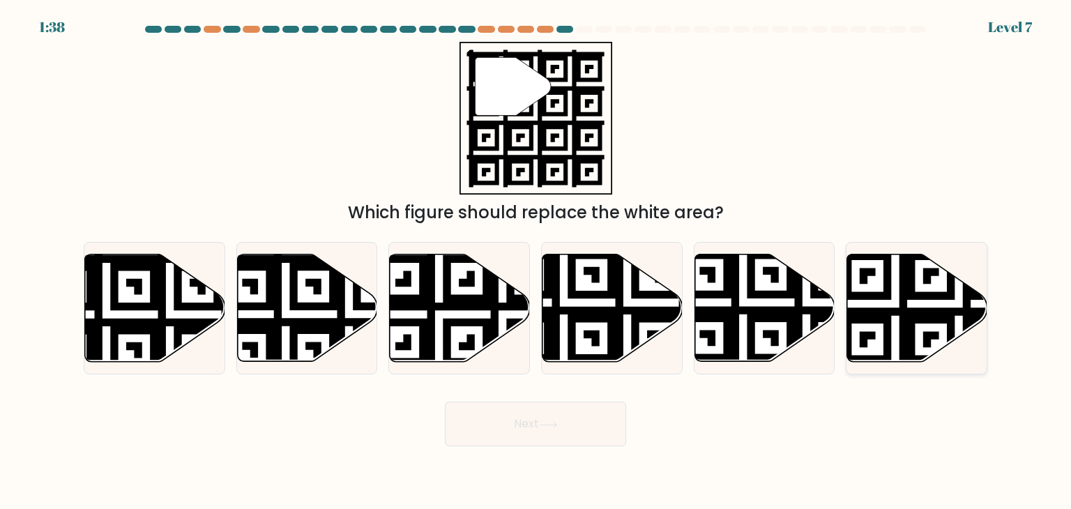
click at [898, 309] on icon at bounding box center [958, 367] width 254 height 254
click at [536, 261] on input "f." at bounding box center [535, 257] width 1 height 7
radio input "true"
click at [487, 419] on button "Next" at bounding box center [535, 423] width 181 height 45
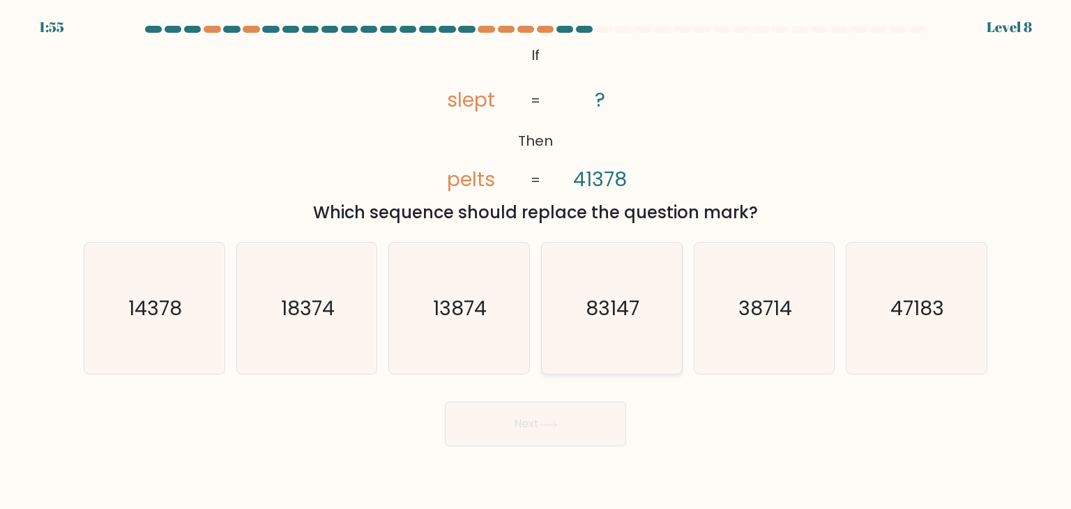
click at [618, 314] on text "83147" at bounding box center [613, 308] width 54 height 28
click at [536, 261] on input "d. 83147" at bounding box center [535, 257] width 1 height 7
radio input "true"
click at [525, 424] on button "Next" at bounding box center [535, 423] width 181 height 45
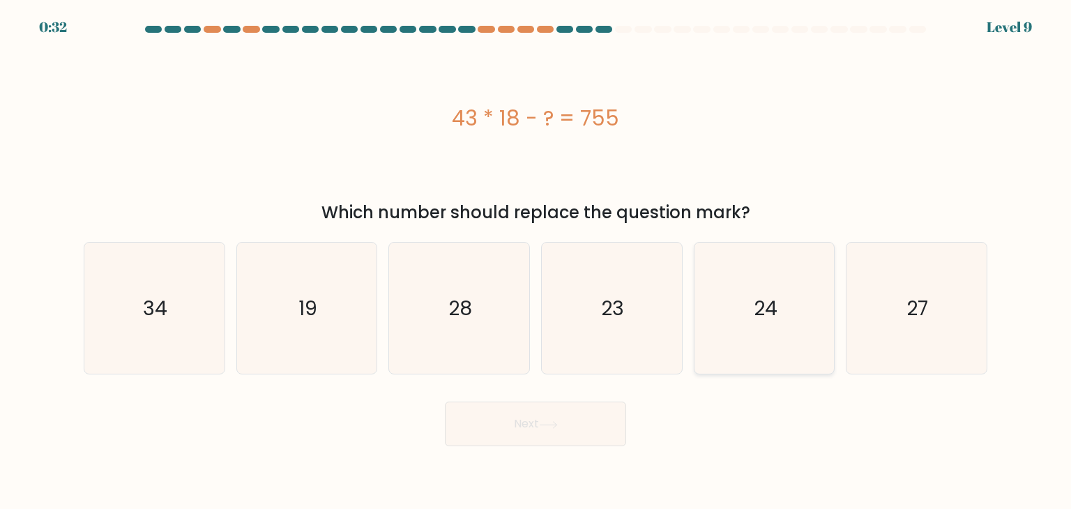
click at [772, 330] on icon "24" at bounding box center [763, 308] width 131 height 131
click at [536, 261] on input "e. 24" at bounding box center [535, 257] width 1 height 7
radio input "true"
click at [535, 424] on button "Next" at bounding box center [535, 423] width 181 height 45
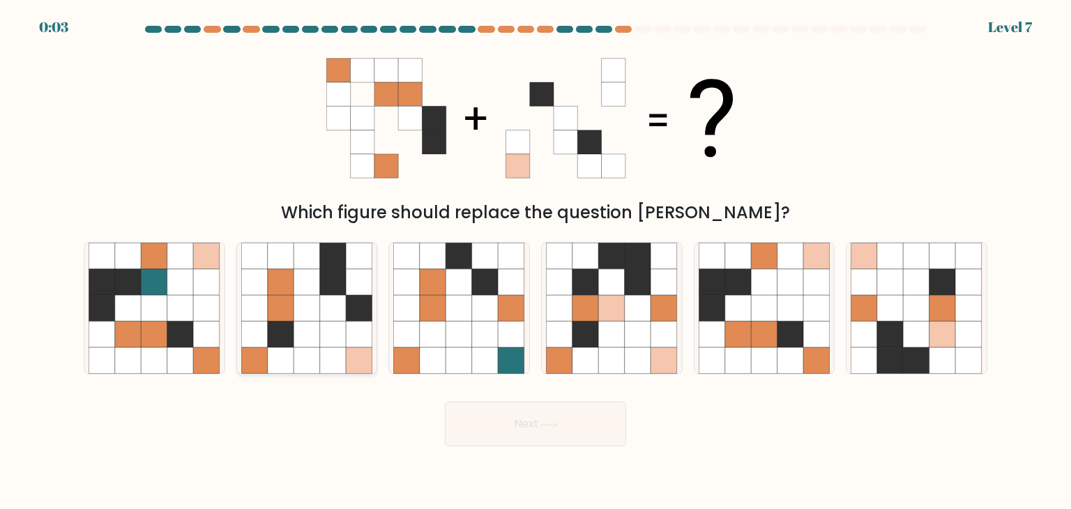
click at [301, 300] on icon at bounding box center [306, 308] width 26 height 26
click at [535, 261] on input "b." at bounding box center [535, 257] width 1 height 7
radio input "true"
click at [776, 337] on icon at bounding box center [764, 334] width 26 height 26
click at [536, 261] on input "e." at bounding box center [535, 257] width 1 height 7
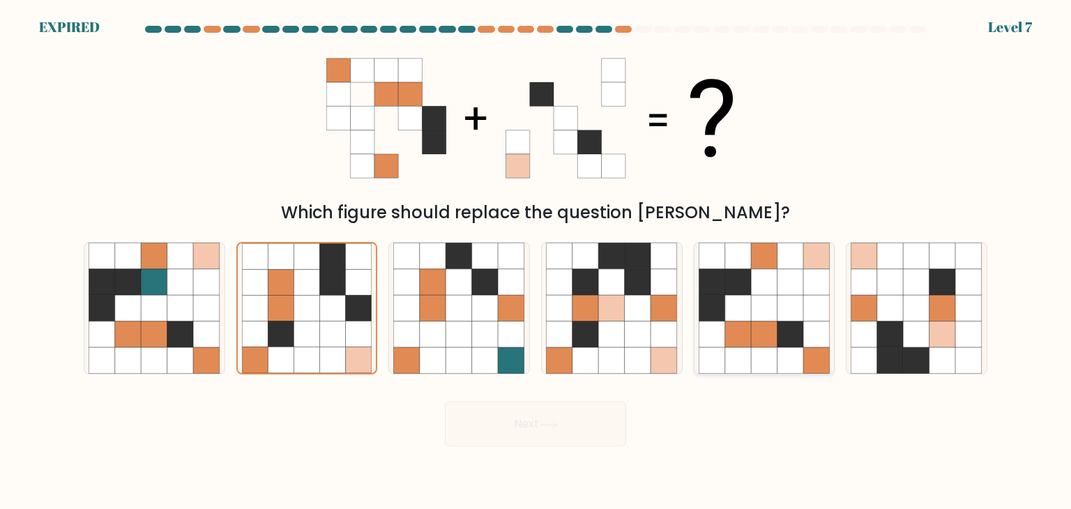
radio input "true"
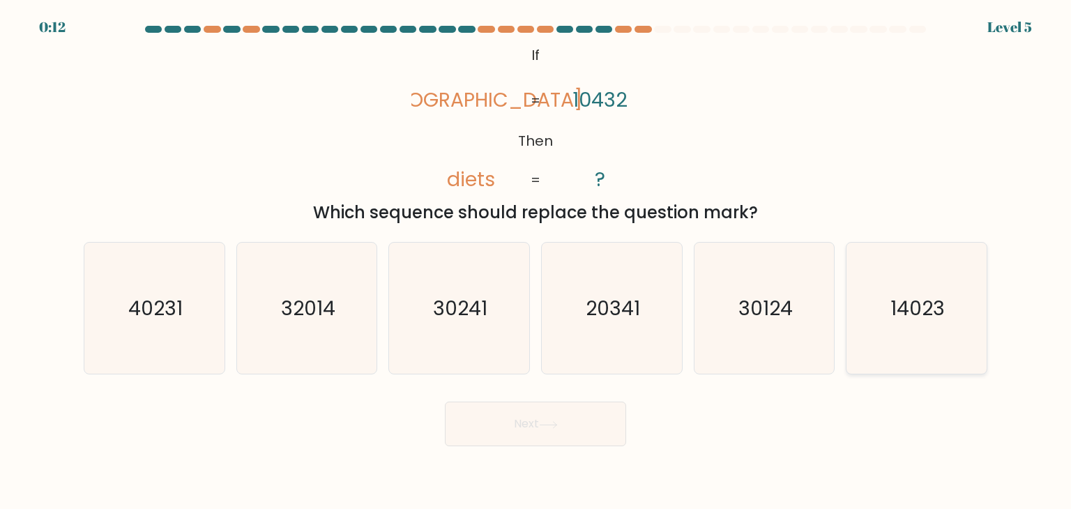
click at [923, 316] on text "14023" at bounding box center [917, 308] width 54 height 28
click at [536, 261] on input "f. 14023" at bounding box center [535, 257] width 1 height 7
radio input "true"
click at [556, 427] on icon at bounding box center [547, 424] width 17 height 6
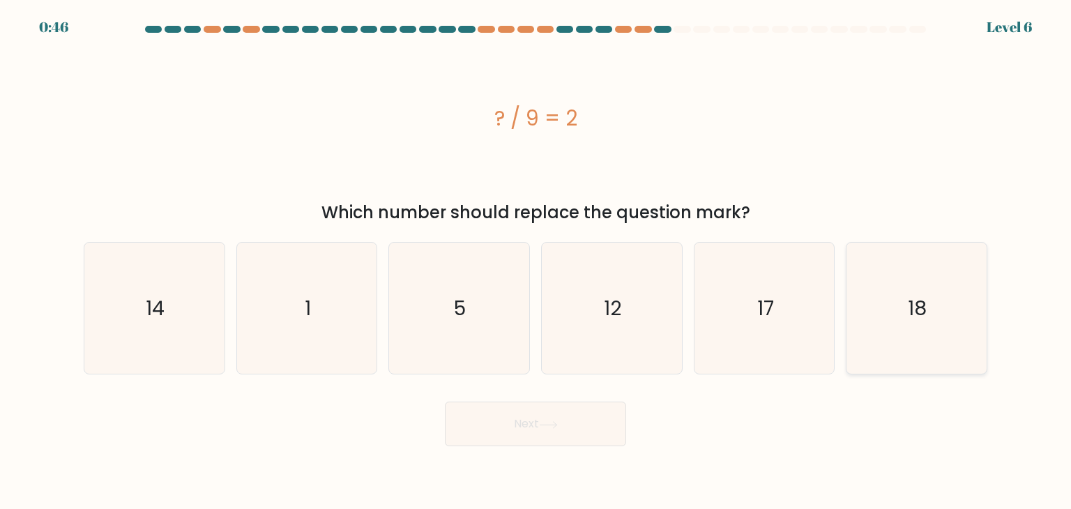
click at [886, 325] on icon "18" at bounding box center [915, 308] width 131 height 131
click at [536, 261] on input "f. 18" at bounding box center [535, 257] width 1 height 7
radio input "true"
click at [532, 424] on button "Next" at bounding box center [535, 423] width 181 height 45
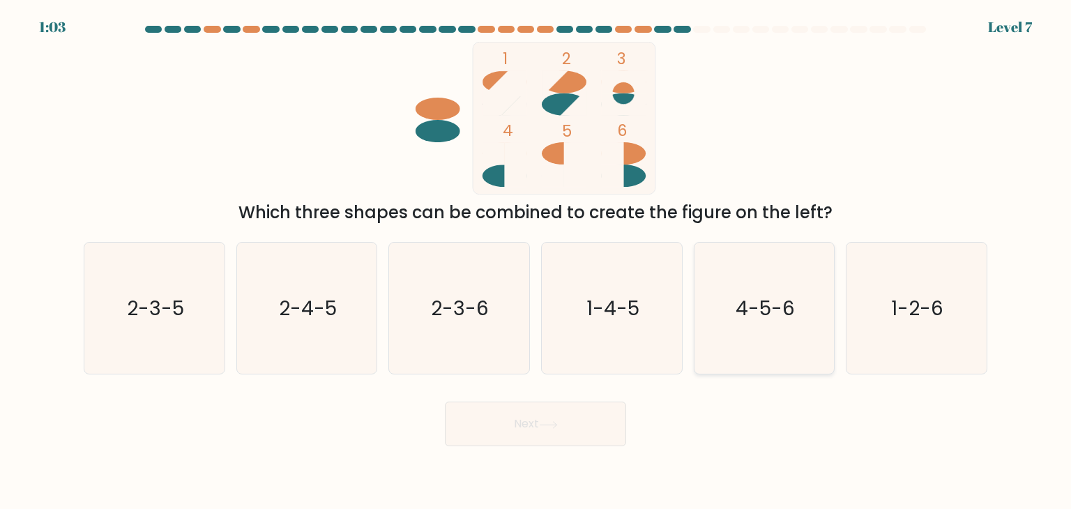
click at [774, 314] on text "4-5-6" at bounding box center [764, 308] width 59 height 28
click at [536, 261] on input "e. 4-5-6" at bounding box center [535, 257] width 1 height 7
radio input "true"
click at [508, 427] on button "Next" at bounding box center [535, 423] width 181 height 45
click at [524, 424] on button "Next" at bounding box center [535, 423] width 181 height 45
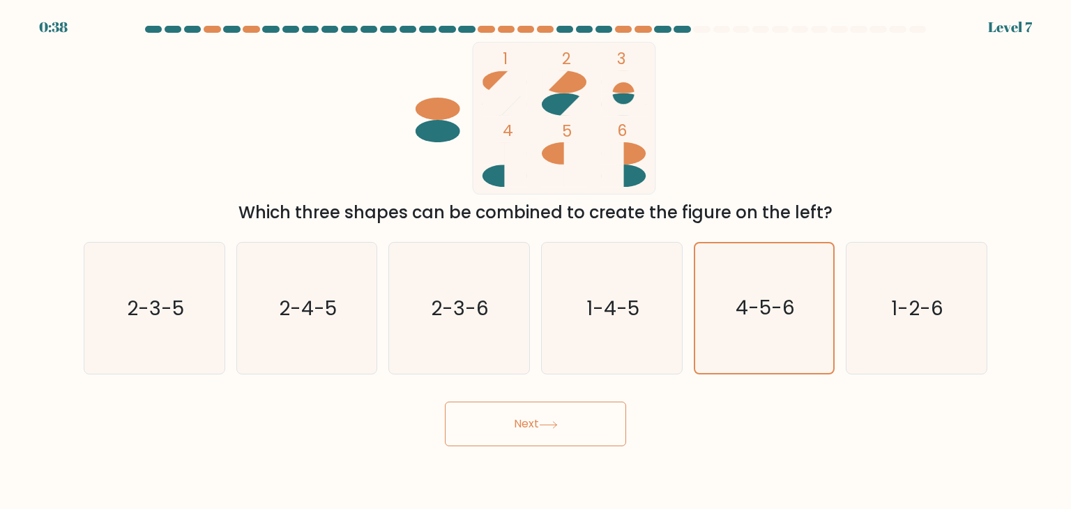
click at [558, 424] on icon at bounding box center [548, 425] width 19 height 8
click at [516, 429] on button "Next" at bounding box center [535, 423] width 181 height 45
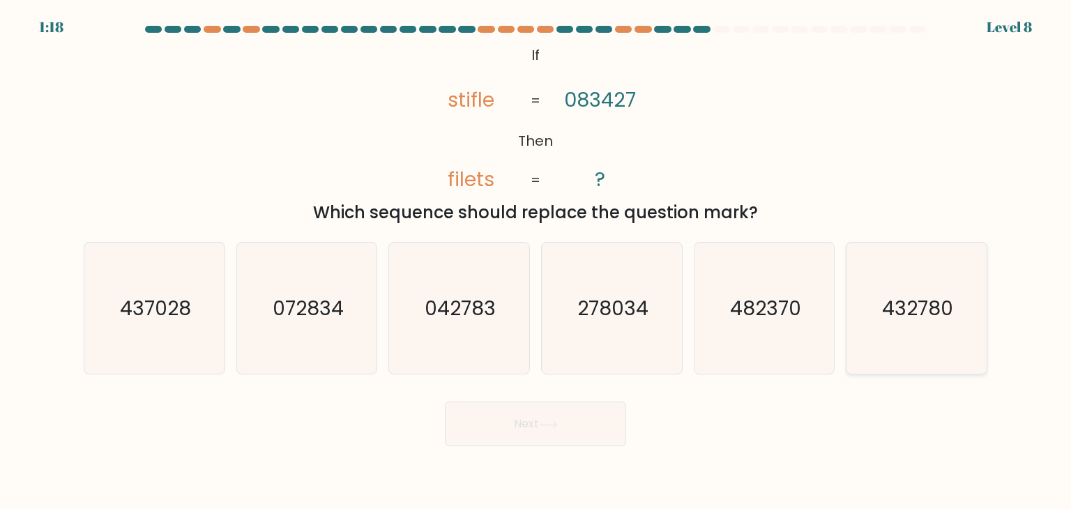
click at [912, 305] on text "432780" at bounding box center [917, 308] width 71 height 28
click at [536, 261] on input "f. 432780" at bounding box center [535, 257] width 1 height 7
radio input "true"
click at [532, 419] on button "Next" at bounding box center [535, 423] width 181 height 45
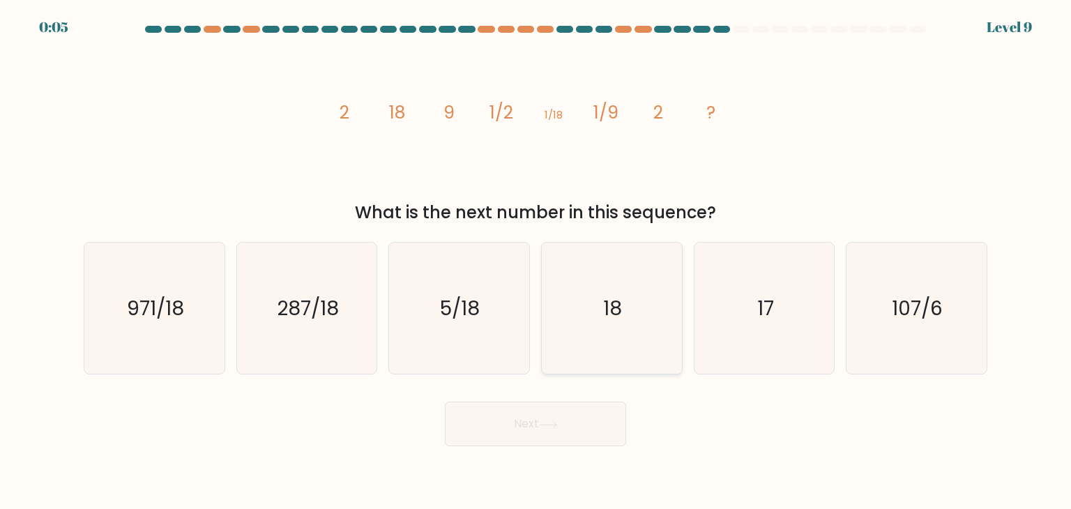
click at [613, 312] on text "18" at bounding box center [613, 308] width 19 height 28
click at [536, 261] on input "d. 18" at bounding box center [535, 257] width 1 height 7
radio input "true"
click at [540, 422] on button "Next" at bounding box center [535, 423] width 181 height 45
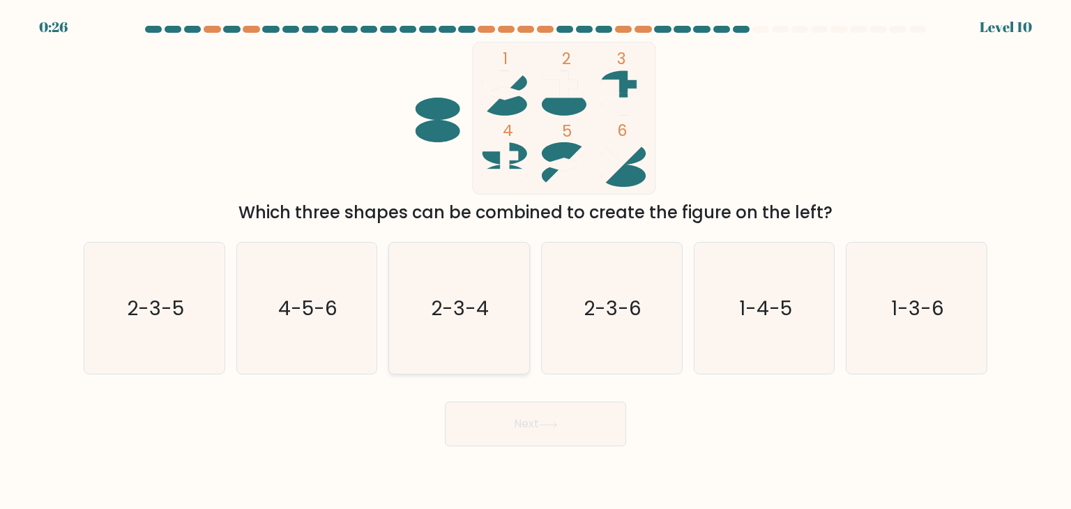
click at [453, 319] on text "2-3-4" at bounding box center [460, 308] width 58 height 28
click at [535, 261] on input "c. 2-3-4" at bounding box center [535, 257] width 1 height 7
radio input "true"
click at [515, 414] on button "Next" at bounding box center [535, 423] width 181 height 45
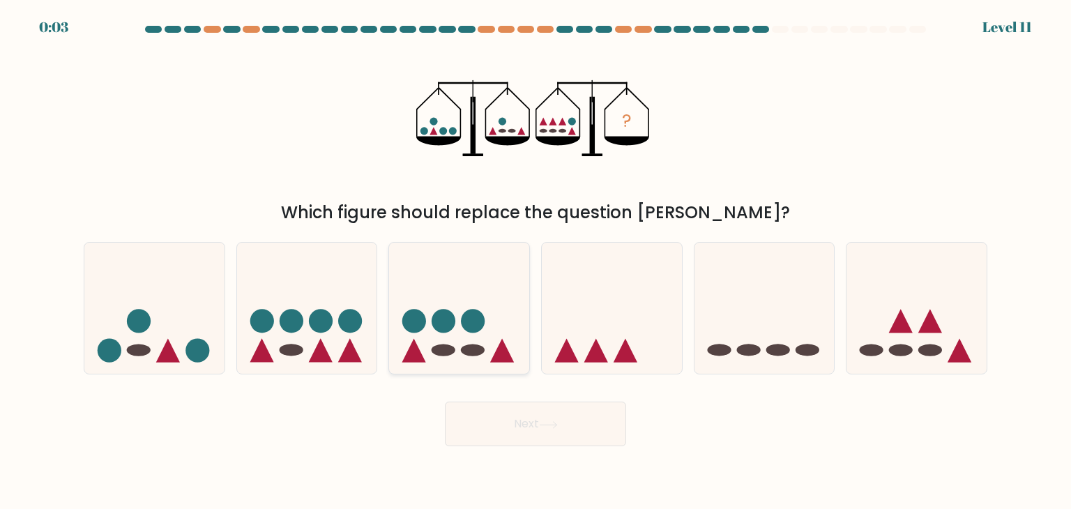
click at [465, 339] on icon at bounding box center [459, 308] width 140 height 116
click at [535, 261] on input "c." at bounding box center [535, 257] width 1 height 7
radio input "true"
click at [535, 421] on button "Next" at bounding box center [535, 423] width 181 height 45
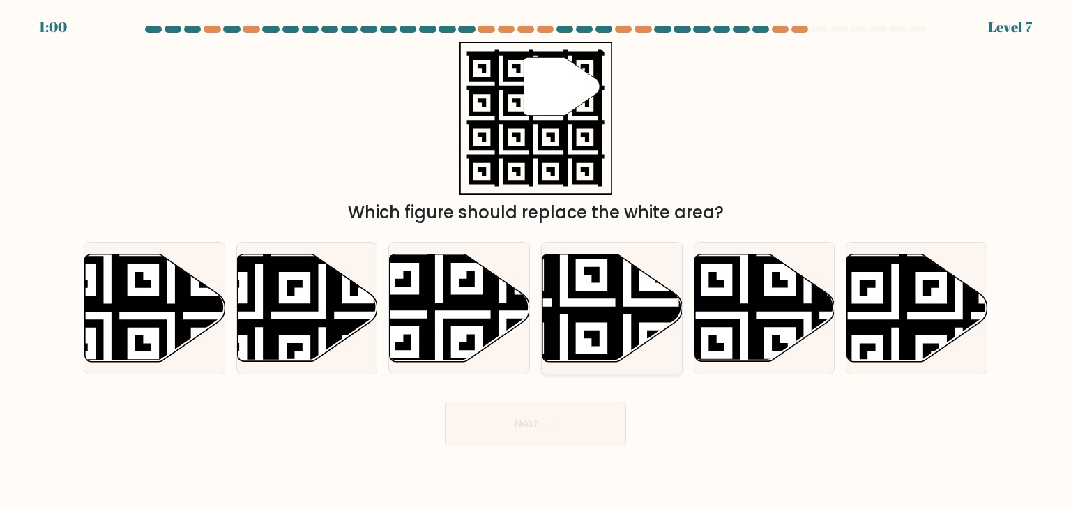
click at [609, 296] on icon at bounding box center [563, 366] width 254 height 254
click at [536, 261] on input "d." at bounding box center [535, 257] width 1 height 7
radio input "true"
click at [530, 422] on button "Next" at bounding box center [535, 423] width 181 height 45
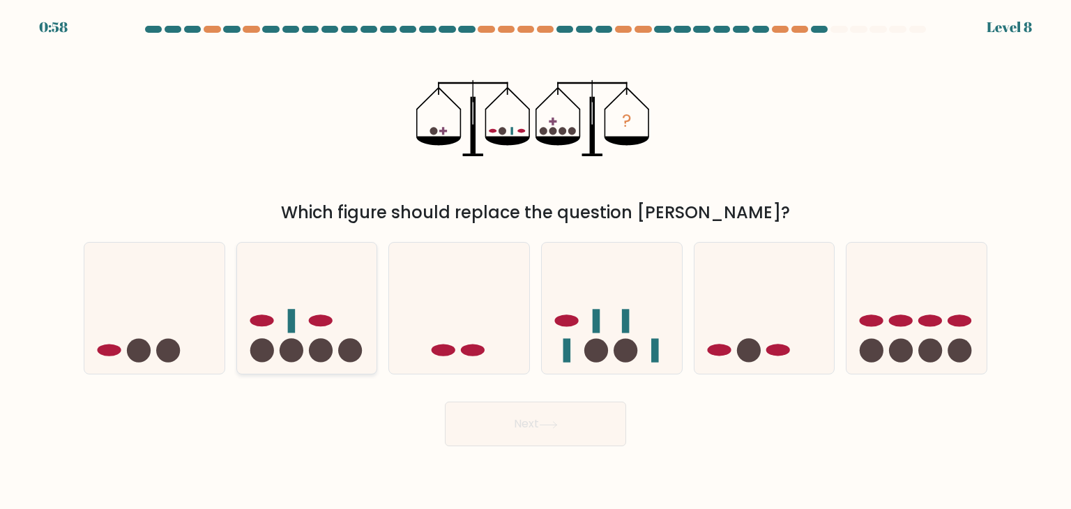
click at [287, 326] on icon at bounding box center [307, 308] width 140 height 116
click at [535, 261] on input "b." at bounding box center [535, 257] width 1 height 7
radio input "true"
click at [513, 414] on button "Next" at bounding box center [535, 423] width 181 height 45
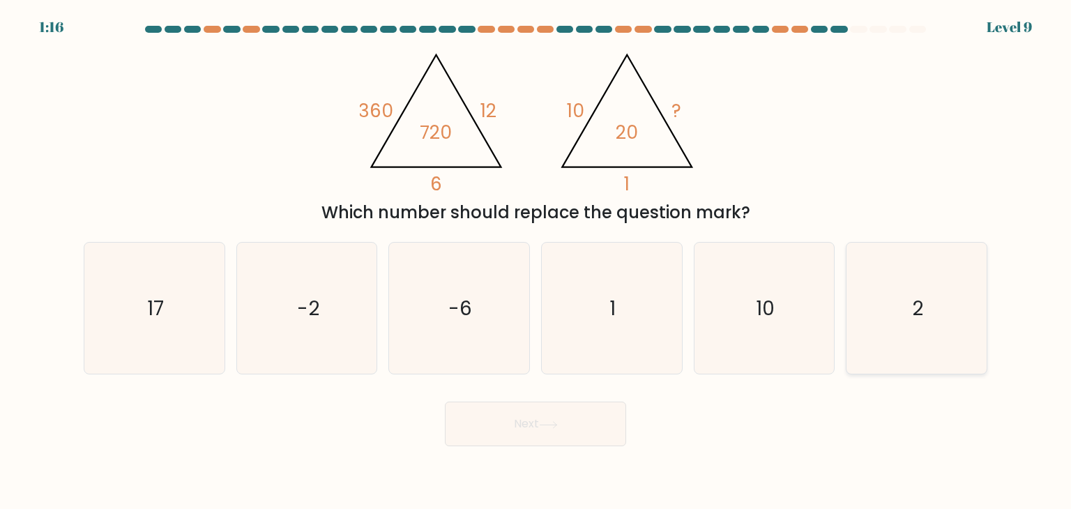
click at [881, 321] on icon "2" at bounding box center [915, 308] width 131 height 131
click at [536, 261] on input "f. 2" at bounding box center [535, 257] width 1 height 7
radio input "true"
click at [524, 424] on button "Next" at bounding box center [535, 423] width 181 height 45
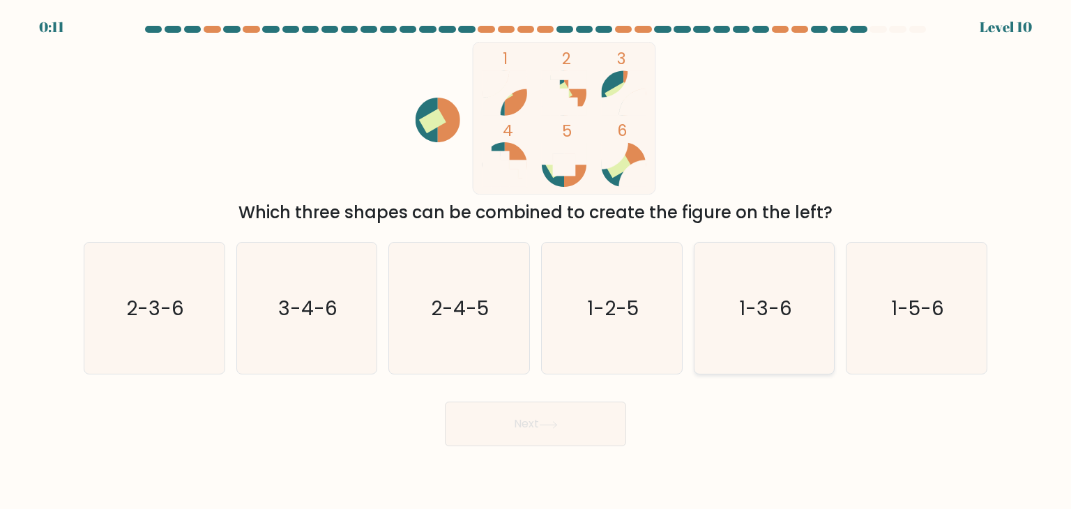
click at [742, 312] on text "1-3-6" at bounding box center [765, 308] width 53 height 28
click at [536, 261] on input "e. 1-3-6" at bounding box center [535, 257] width 1 height 7
radio input "true"
click at [526, 428] on button "Next" at bounding box center [535, 423] width 181 height 45
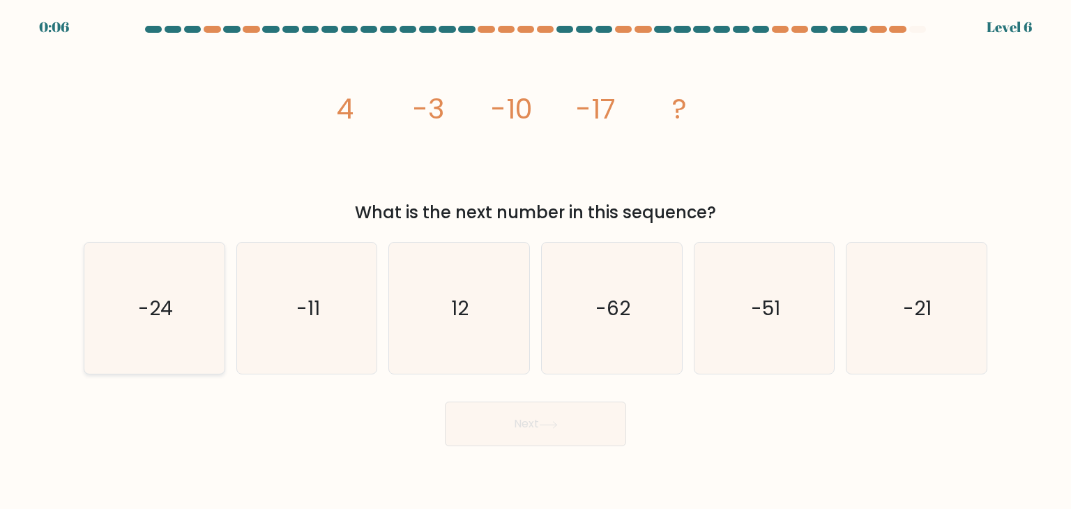
click at [131, 277] on icon "-24" at bounding box center [154, 308] width 131 height 131
click at [535, 261] on input "a. -24" at bounding box center [535, 257] width 1 height 7
radio input "true"
click at [538, 427] on button "Next" at bounding box center [535, 423] width 181 height 45
click at [522, 424] on button "Next" at bounding box center [535, 423] width 181 height 45
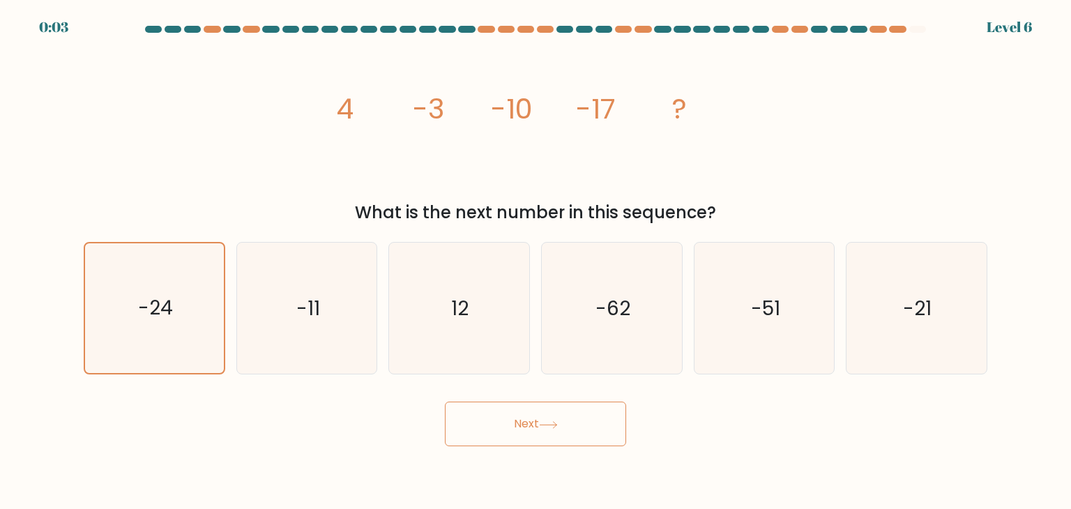
click at [522, 424] on button "Next" at bounding box center [535, 423] width 181 height 45
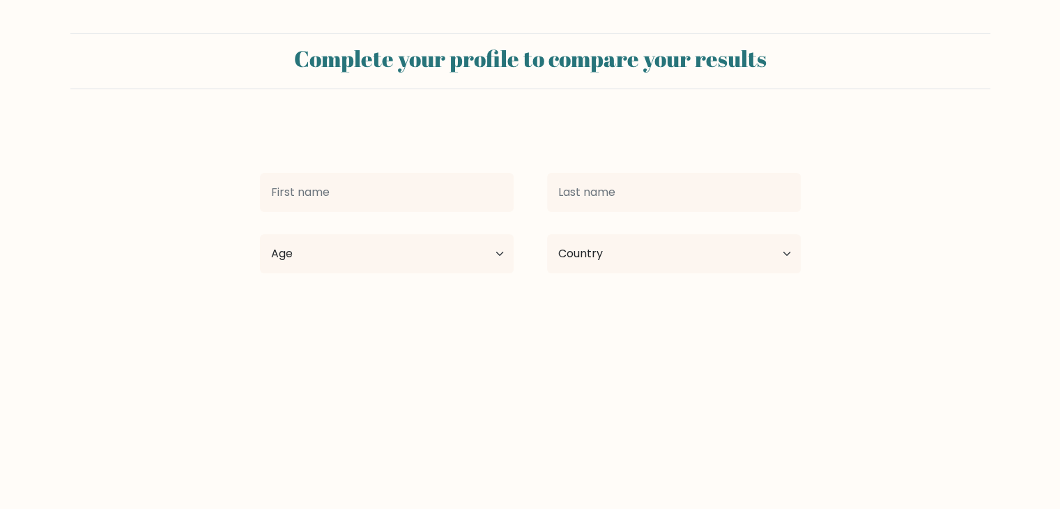
type input "[PERSON_NAME]"
type input "Madhu"
select select "IN"
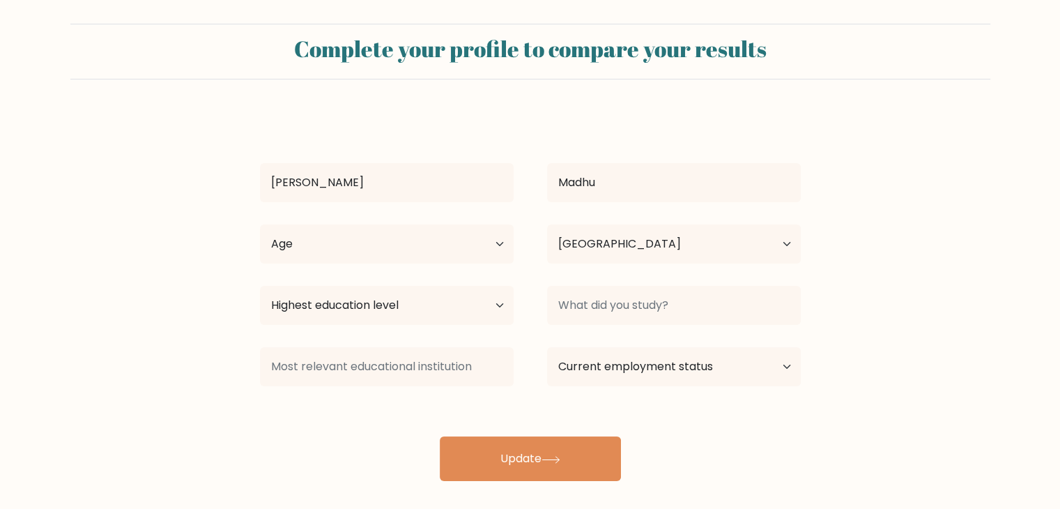
scroll to position [20, 0]
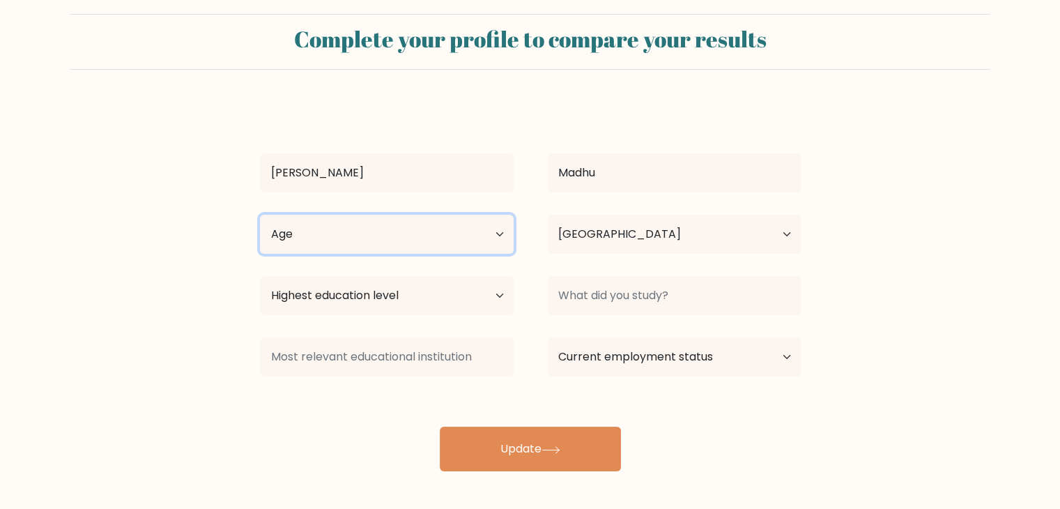
click at [467, 235] on select "Age Under [DEMOGRAPHIC_DATA] [DEMOGRAPHIC_DATA] [DEMOGRAPHIC_DATA] [DEMOGRAPHIC…" at bounding box center [387, 234] width 254 height 39
select select "25_34"
click at [260, 215] on select "Age Under [DEMOGRAPHIC_DATA] [DEMOGRAPHIC_DATA] [DEMOGRAPHIC_DATA] [DEMOGRAPHIC…" at bounding box center [387, 234] width 254 height 39
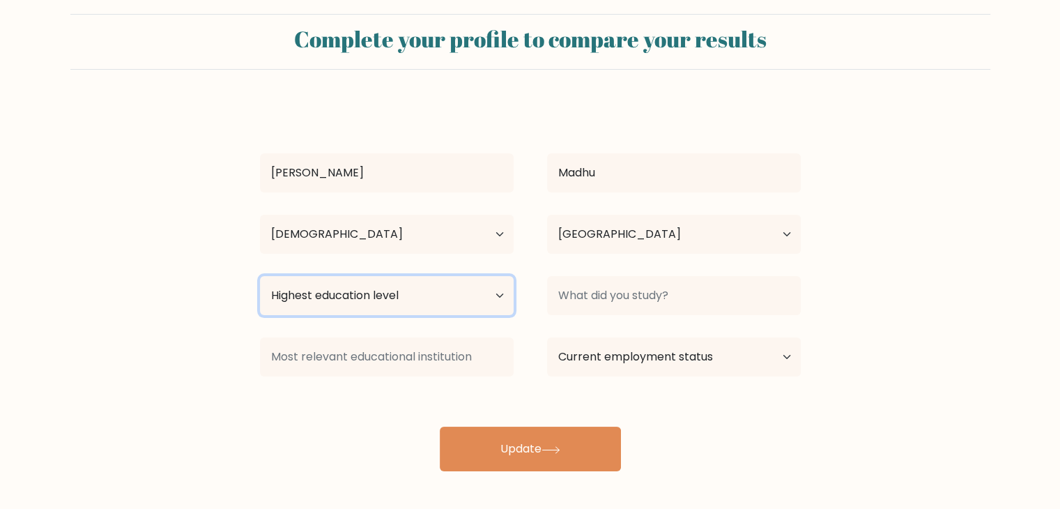
click at [390, 302] on select "Highest education level No schooling Primary Lower Secondary Upper Secondary Oc…" at bounding box center [387, 295] width 254 height 39
select select "bachelors_degree"
click at [260, 276] on select "Highest education level No schooling Primary Lower Secondary Upper Secondary Oc…" at bounding box center [387, 295] width 254 height 39
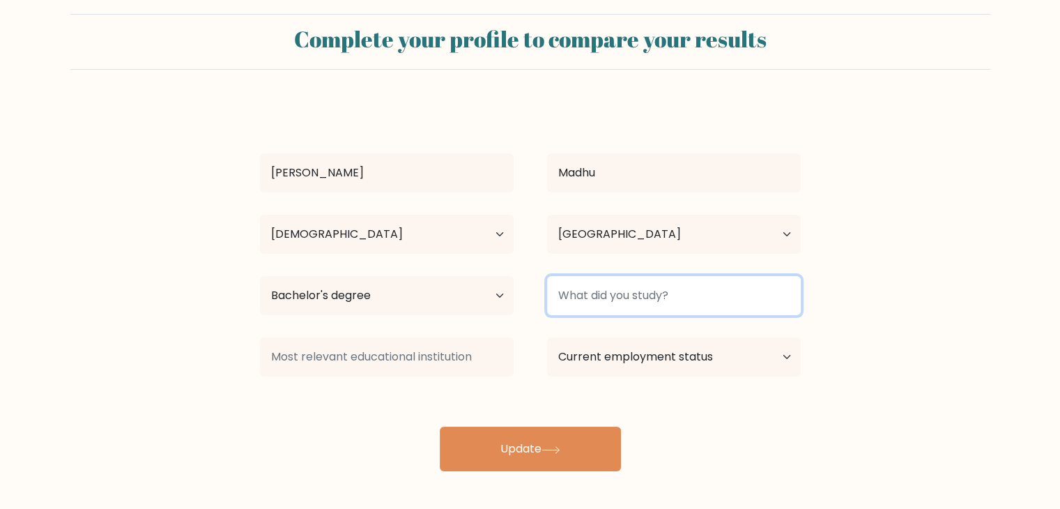
click at [660, 293] on input at bounding box center [674, 295] width 254 height 39
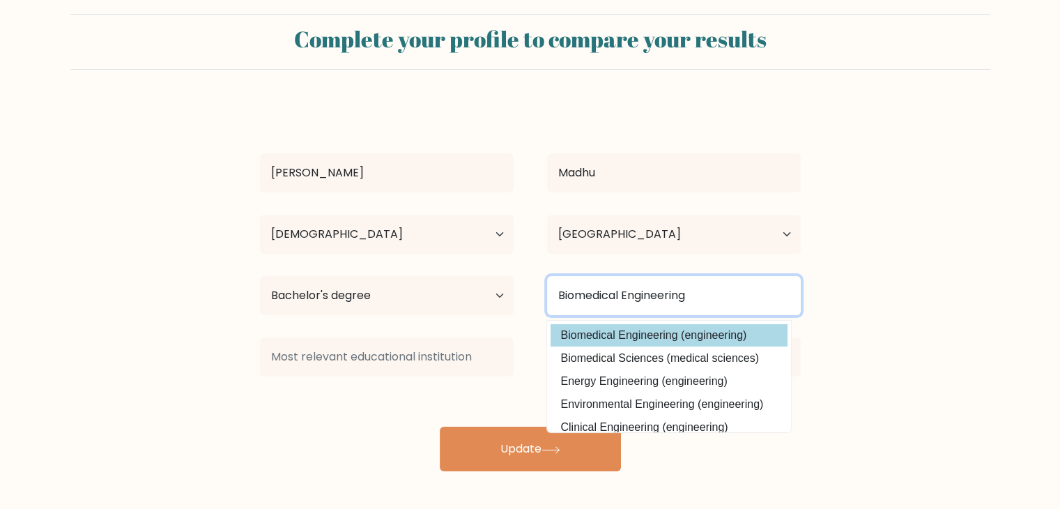
type input "Biomedical Engineering"
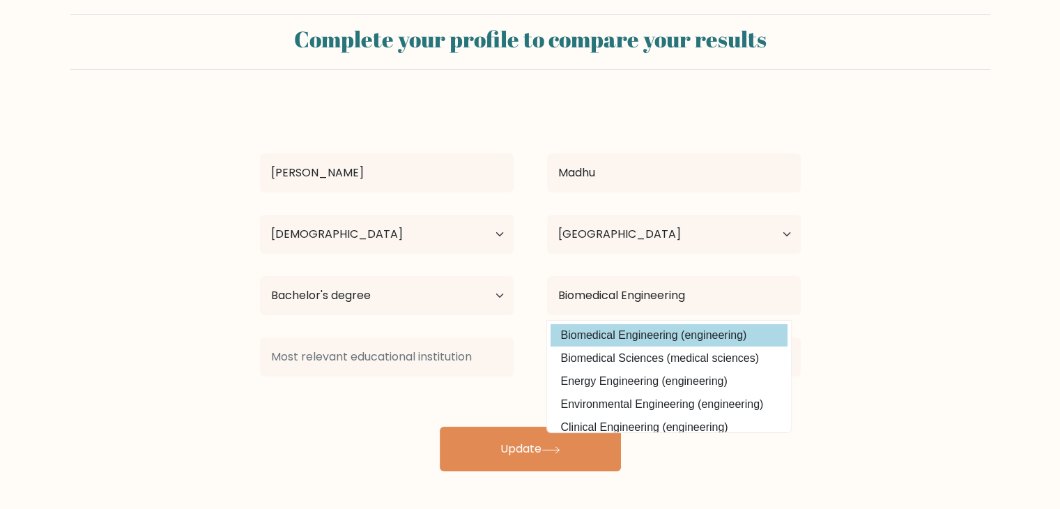
click at [644, 332] on option "Biomedical Engineering (engineering)" at bounding box center [669, 335] width 237 height 22
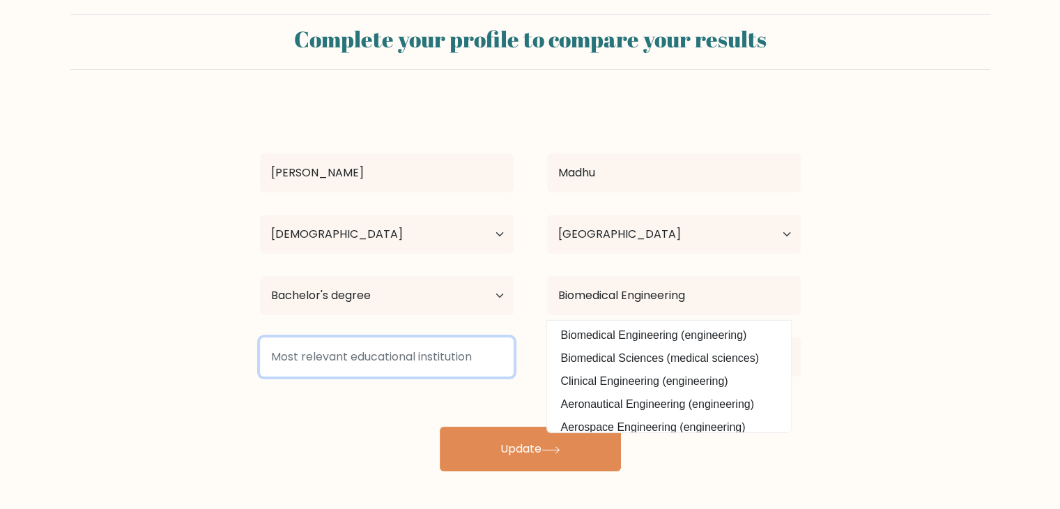
click at [454, 362] on input at bounding box center [387, 356] width 254 height 39
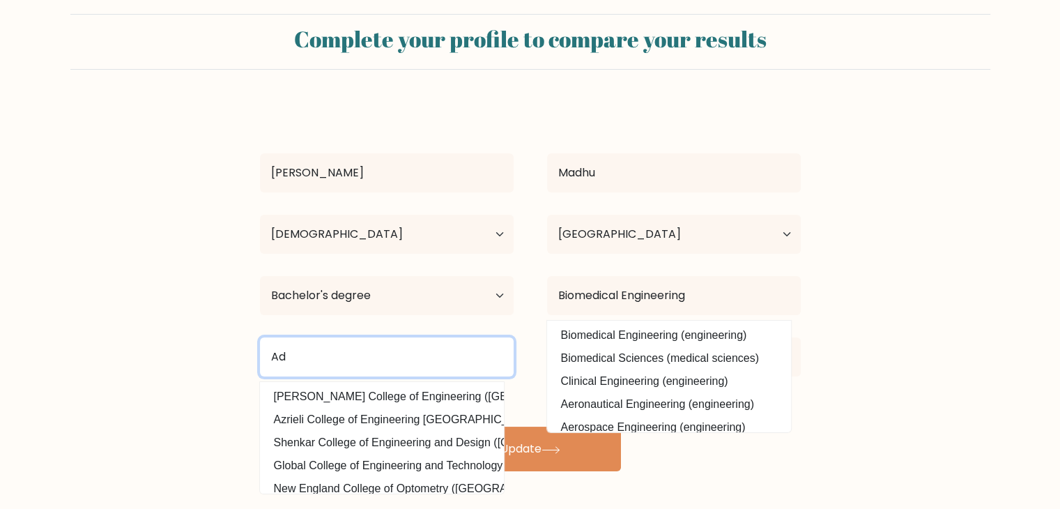
type input "A"
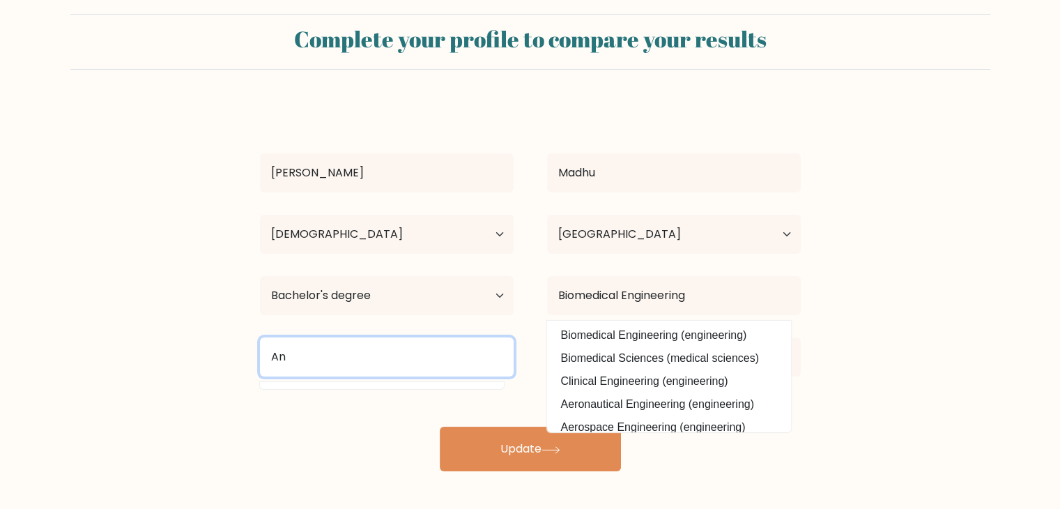
type input "A"
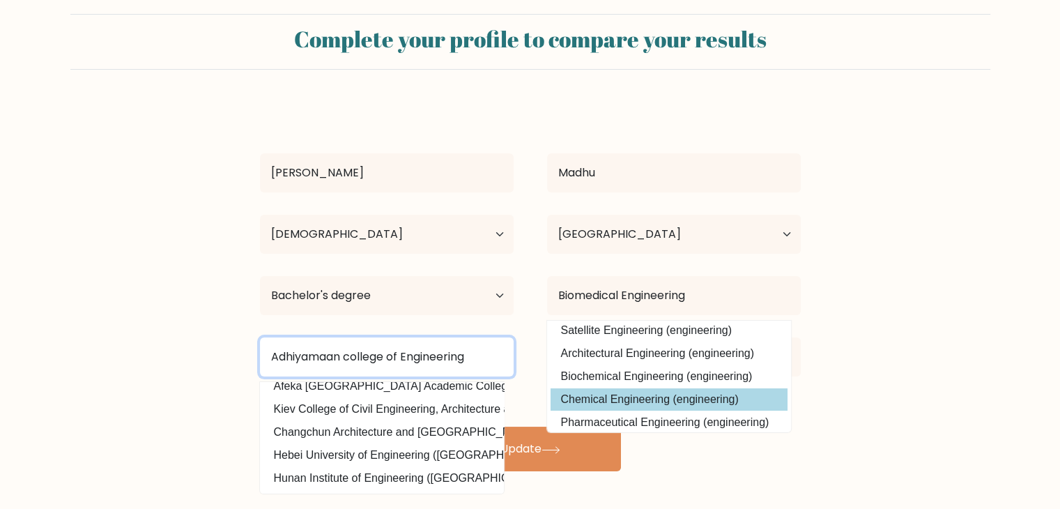
scroll to position [125, 0]
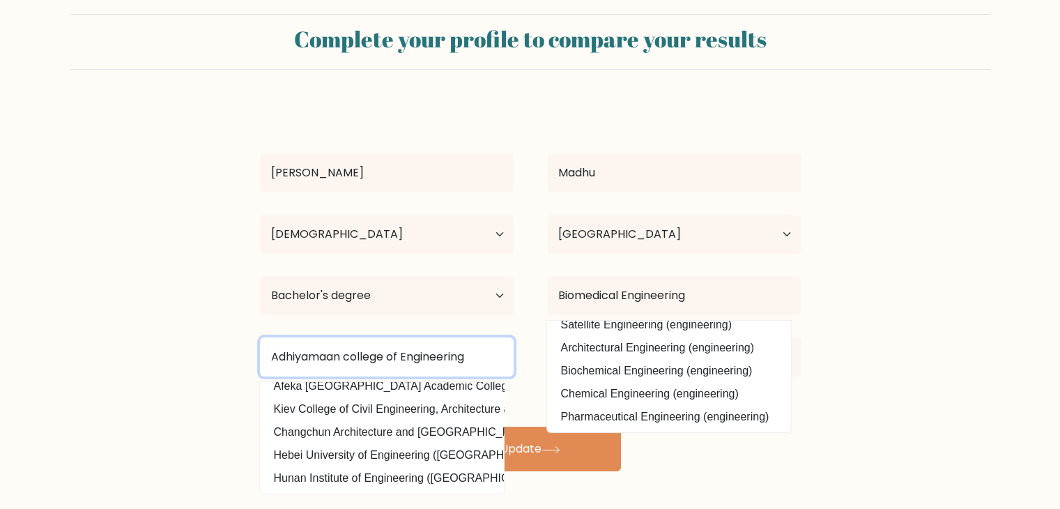
type input "Adhiyamaan college of Engineering"
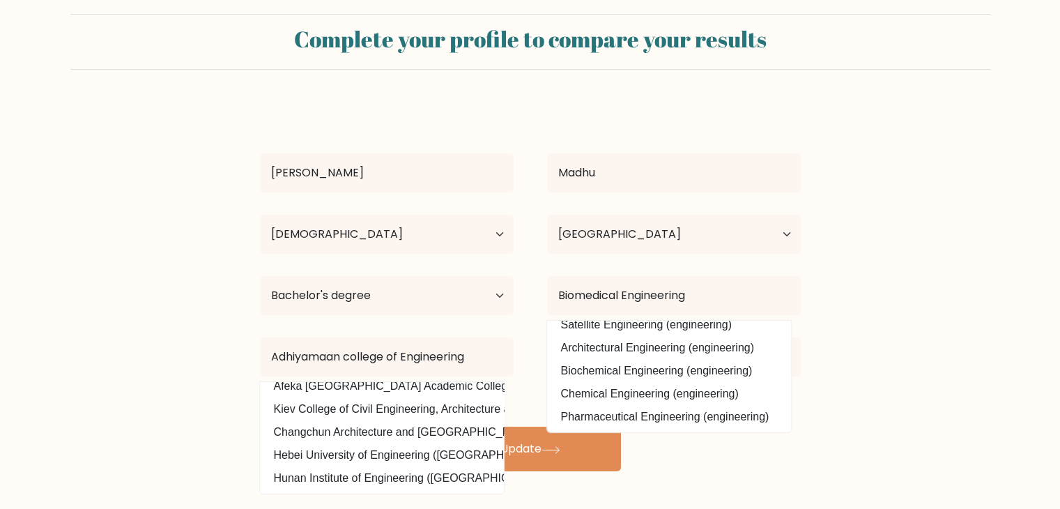
click at [890, 332] on form "Complete your profile to compare your results Sathya [GEOGRAPHIC_DATA] Age Unde…" at bounding box center [530, 242] width 1060 height 457
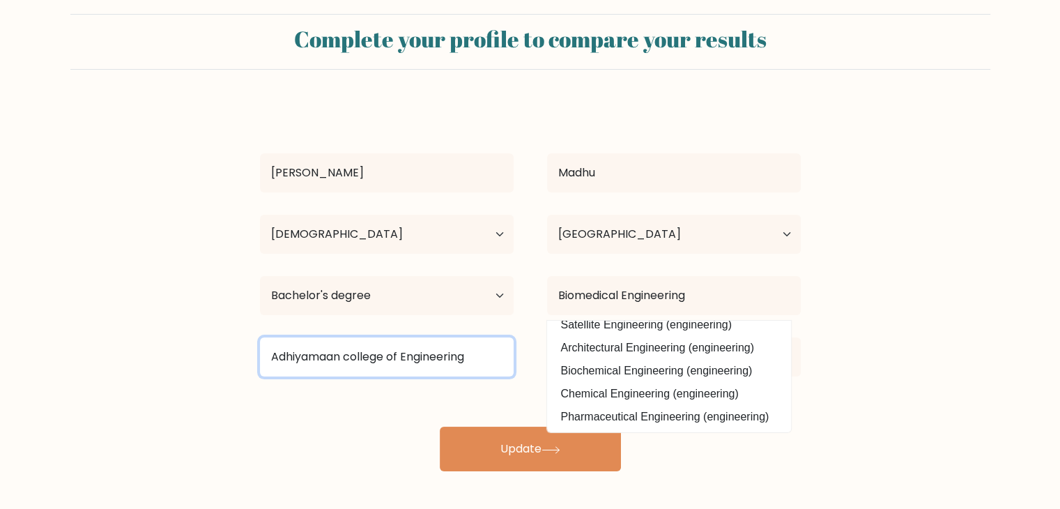
click at [415, 362] on input "Adhiyamaan college of Engineering" at bounding box center [387, 356] width 254 height 39
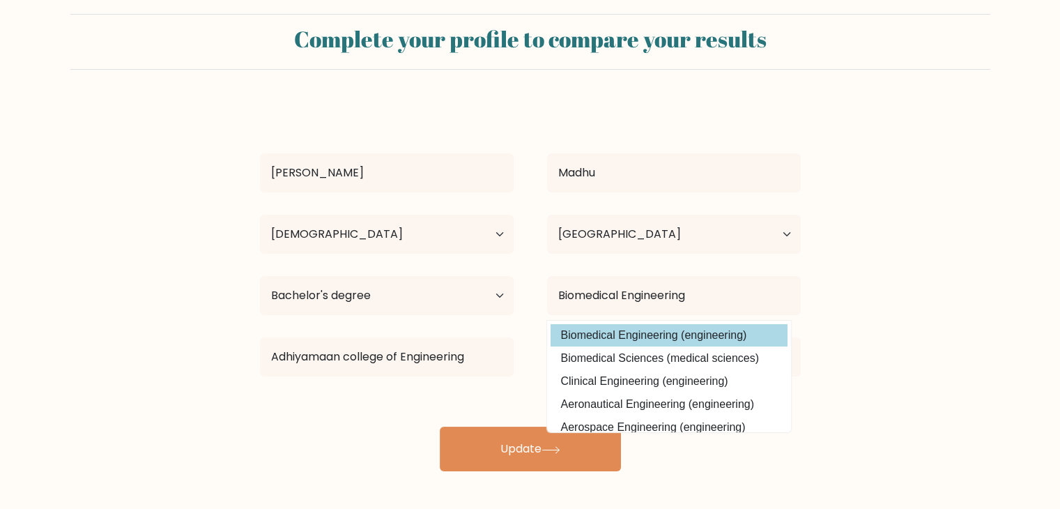
click at [592, 337] on option "Biomedical Engineering (engineering)" at bounding box center [669, 335] width 237 height 22
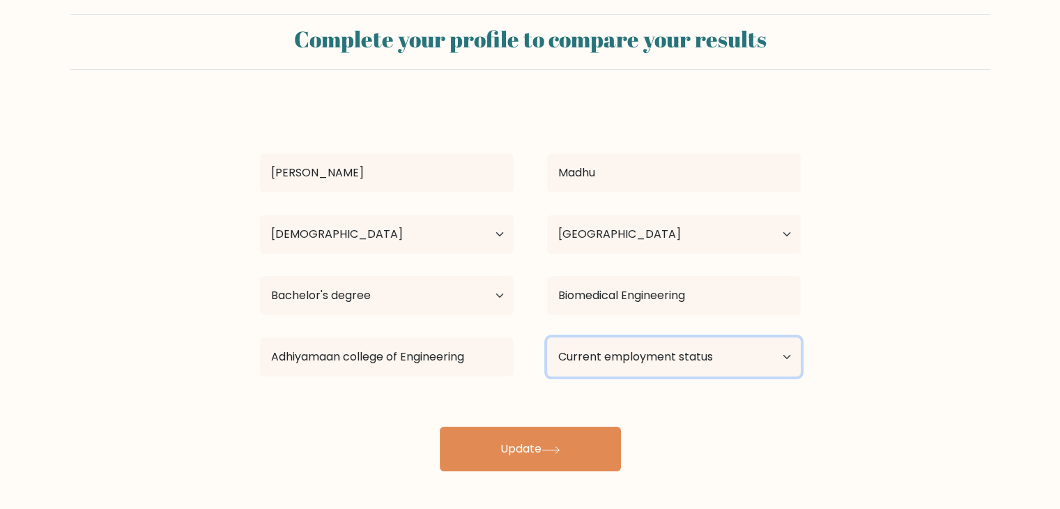
click at [668, 349] on select "Current employment status Employed Student Retired Other / prefer not to answer" at bounding box center [674, 356] width 254 height 39
select select "employed"
click at [547, 337] on select "Current employment status Employed Student Retired Other / prefer not to answer" at bounding box center [674, 356] width 254 height 39
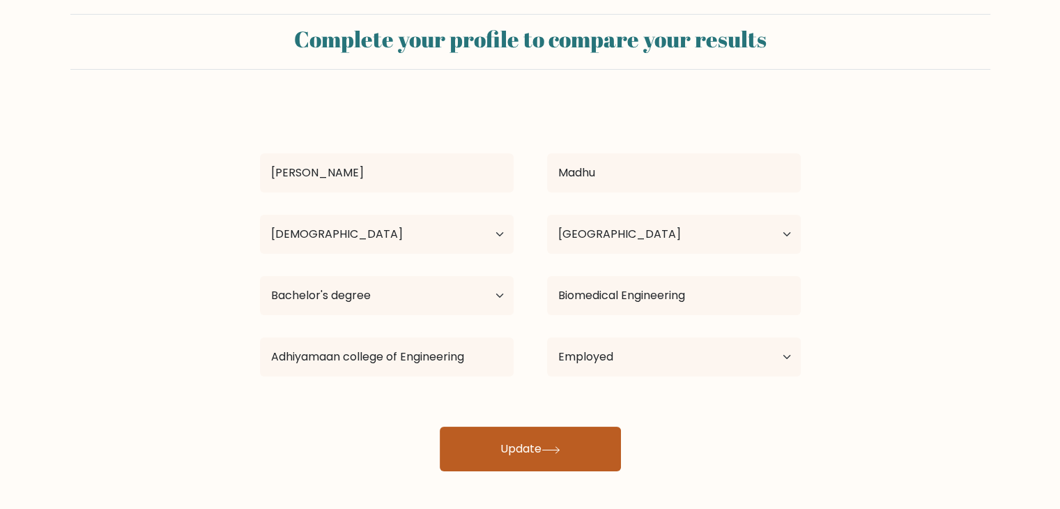
click at [508, 445] on button "Update" at bounding box center [530, 449] width 181 height 45
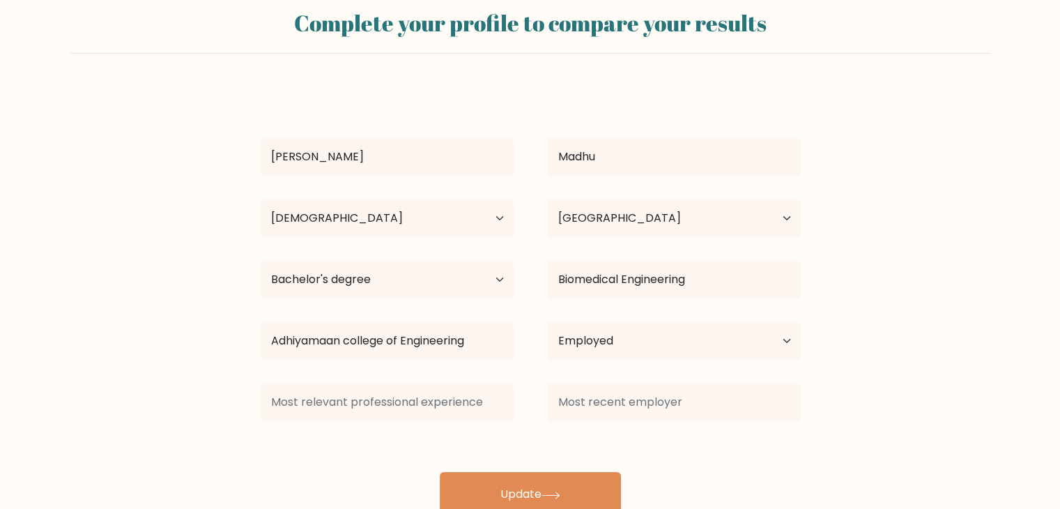
scroll to position [43, 0]
